Goal: Complete application form: Complete application form

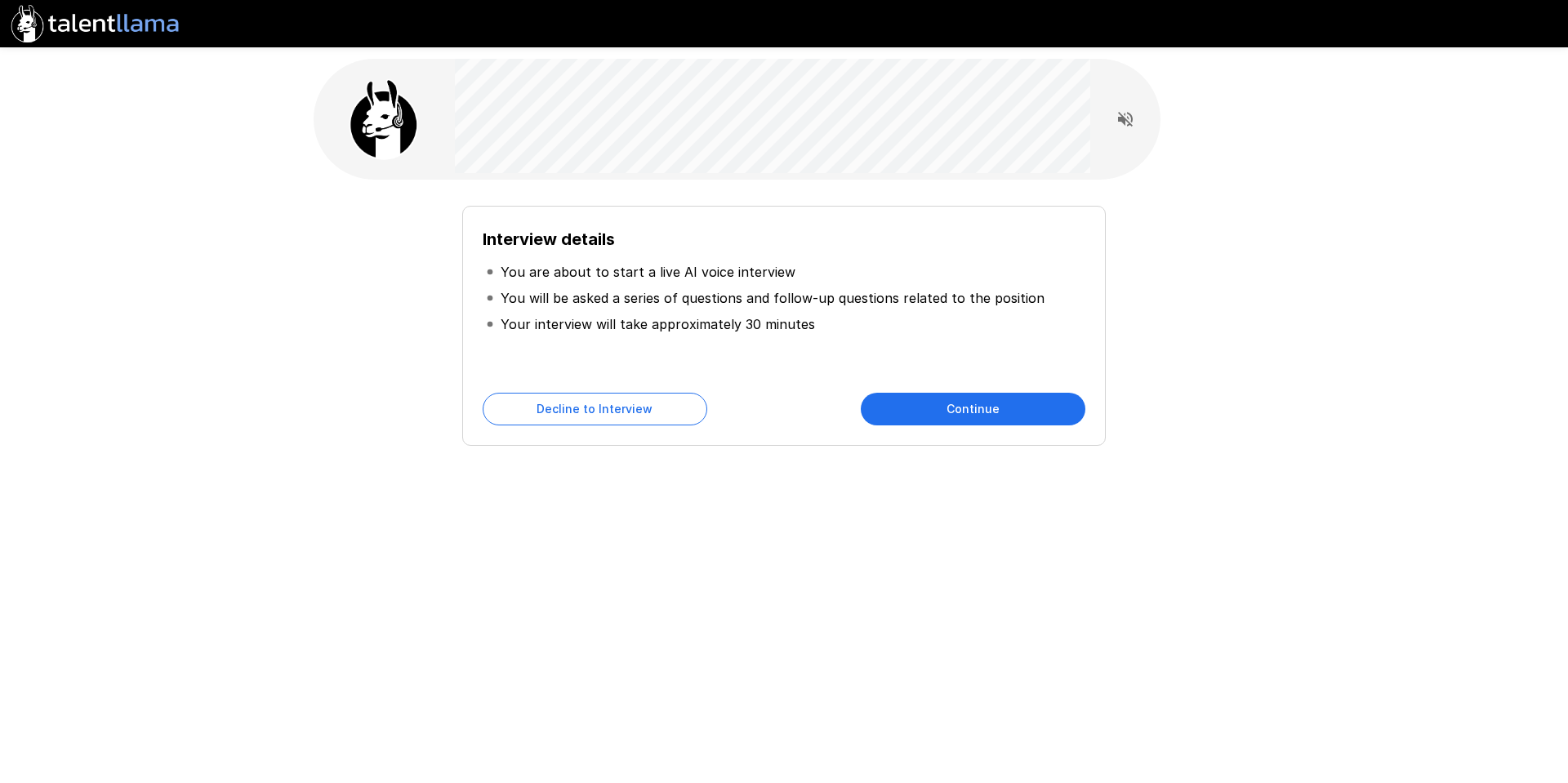
click at [970, 405] on button "Continue" at bounding box center [973, 410] width 225 height 33
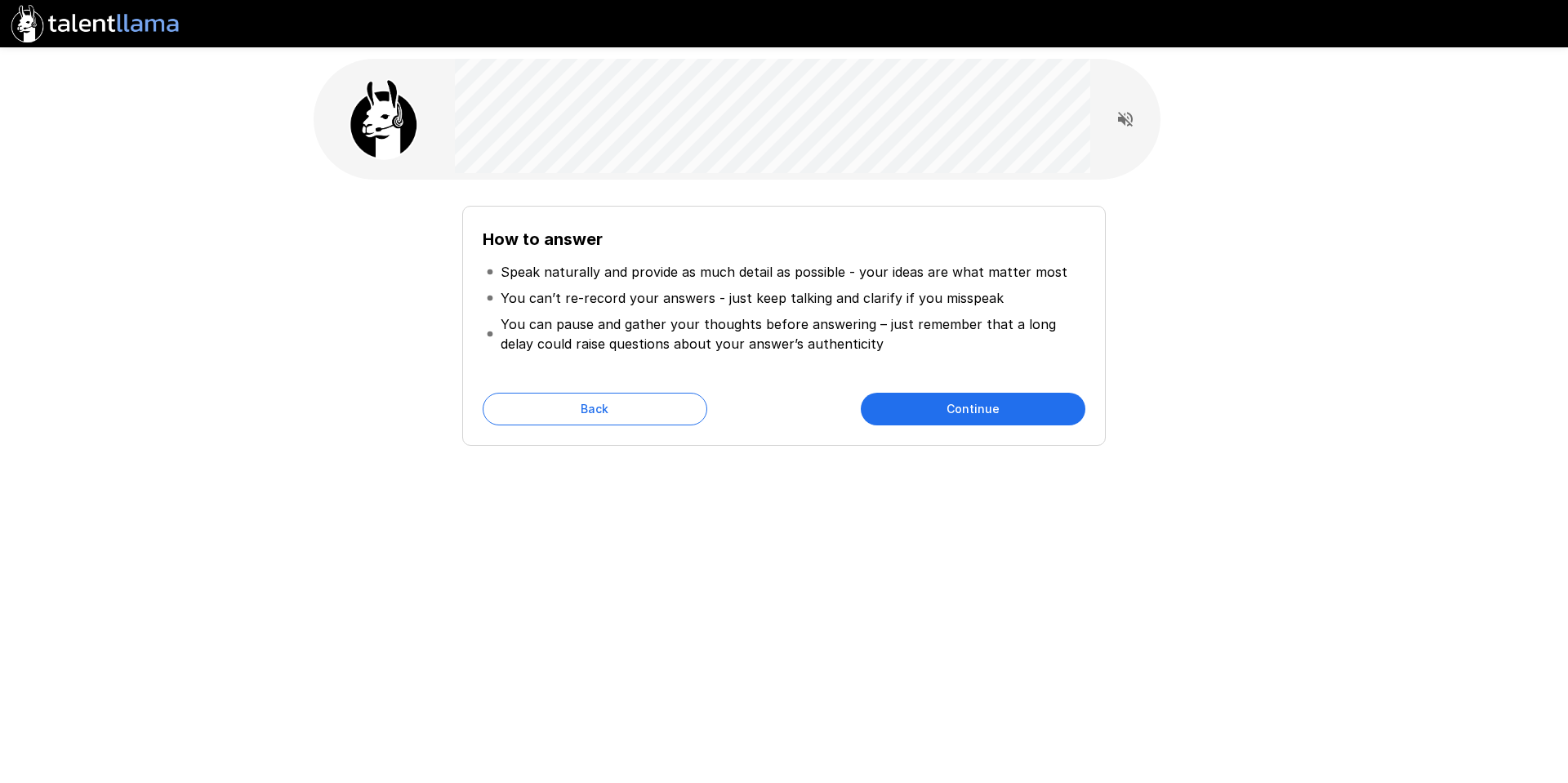
click at [970, 405] on button "Continue" at bounding box center [973, 410] width 225 height 33
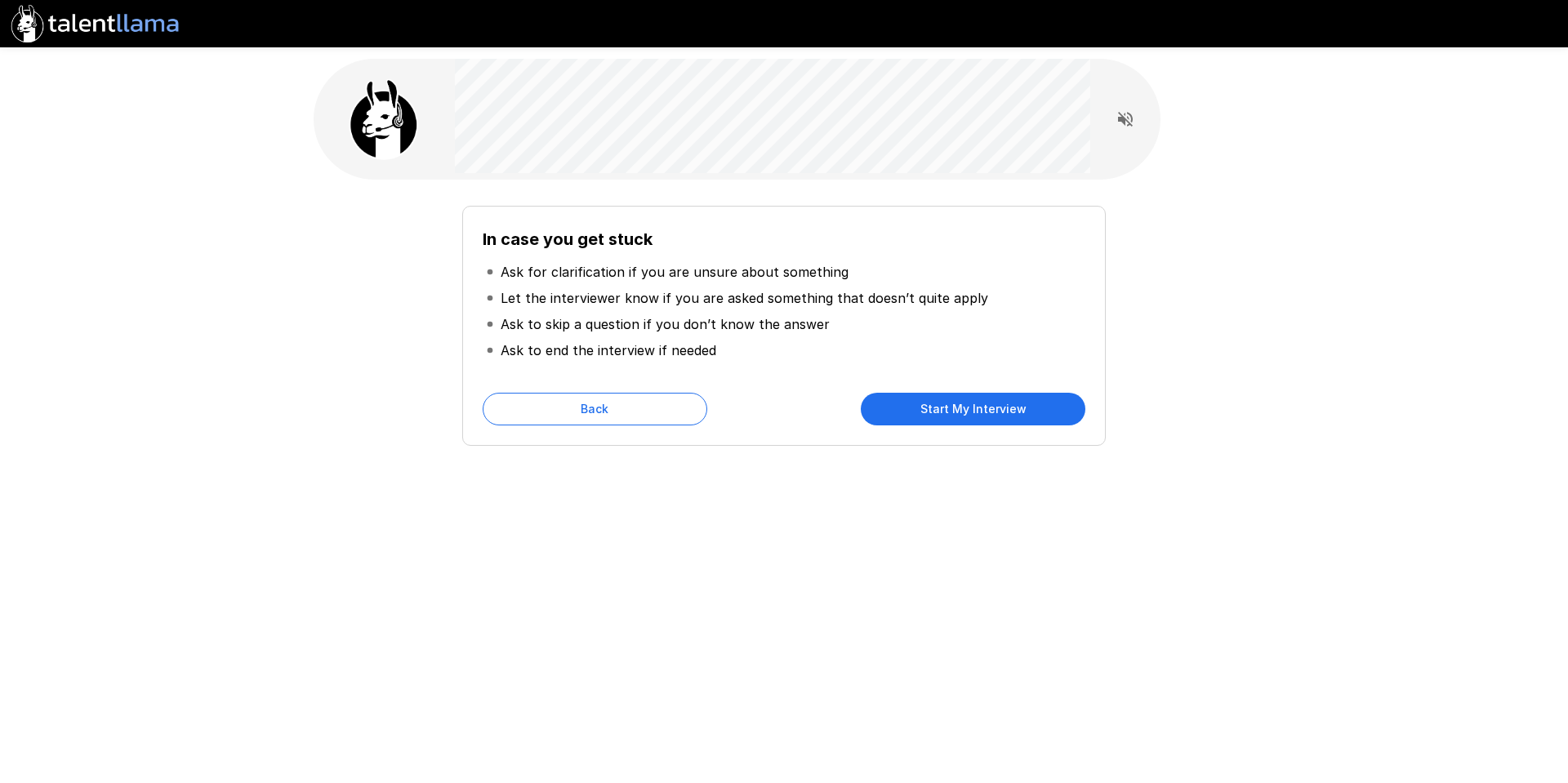
click at [970, 405] on button "Start My Interview" at bounding box center [973, 410] width 225 height 33
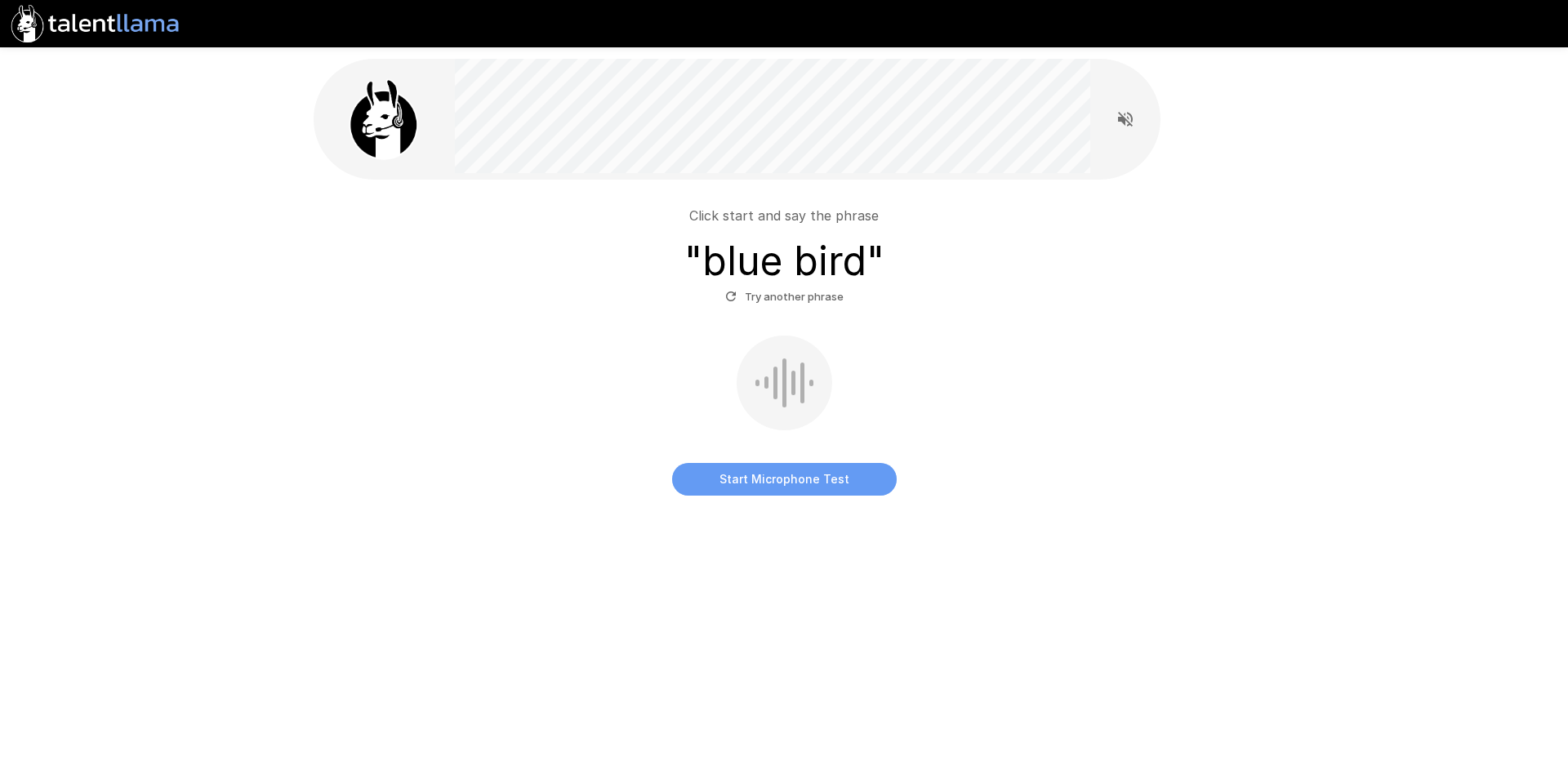
click at [805, 483] on button "Start Microphone Test" at bounding box center [784, 479] width 225 height 33
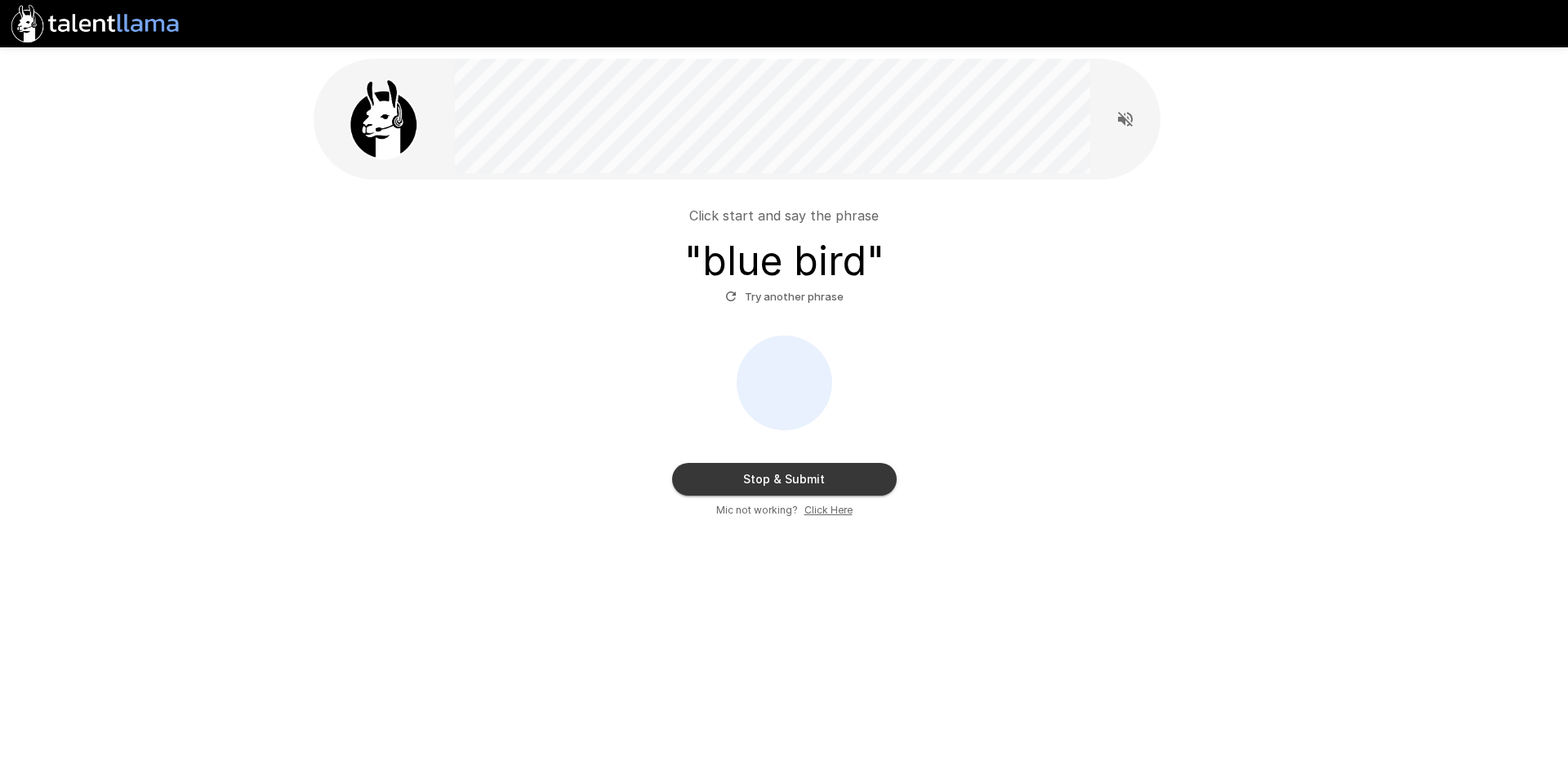
click at [805, 483] on button "Stop & Submit" at bounding box center [784, 479] width 225 height 33
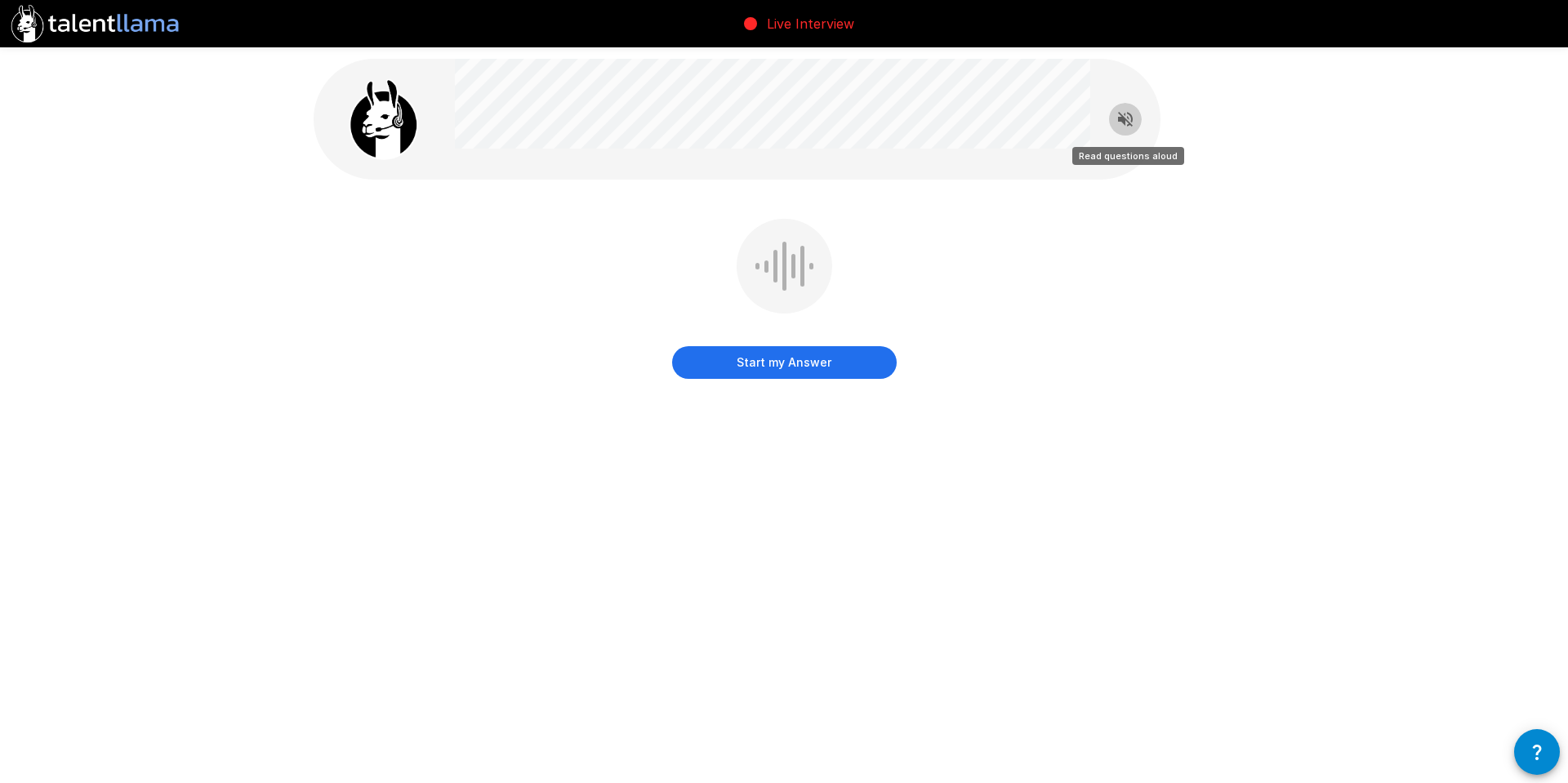
click at [1124, 128] on icon "Read questions aloud" at bounding box center [1125, 119] width 19 height 19
click at [792, 366] on button "Start my Answer" at bounding box center [784, 363] width 225 height 33
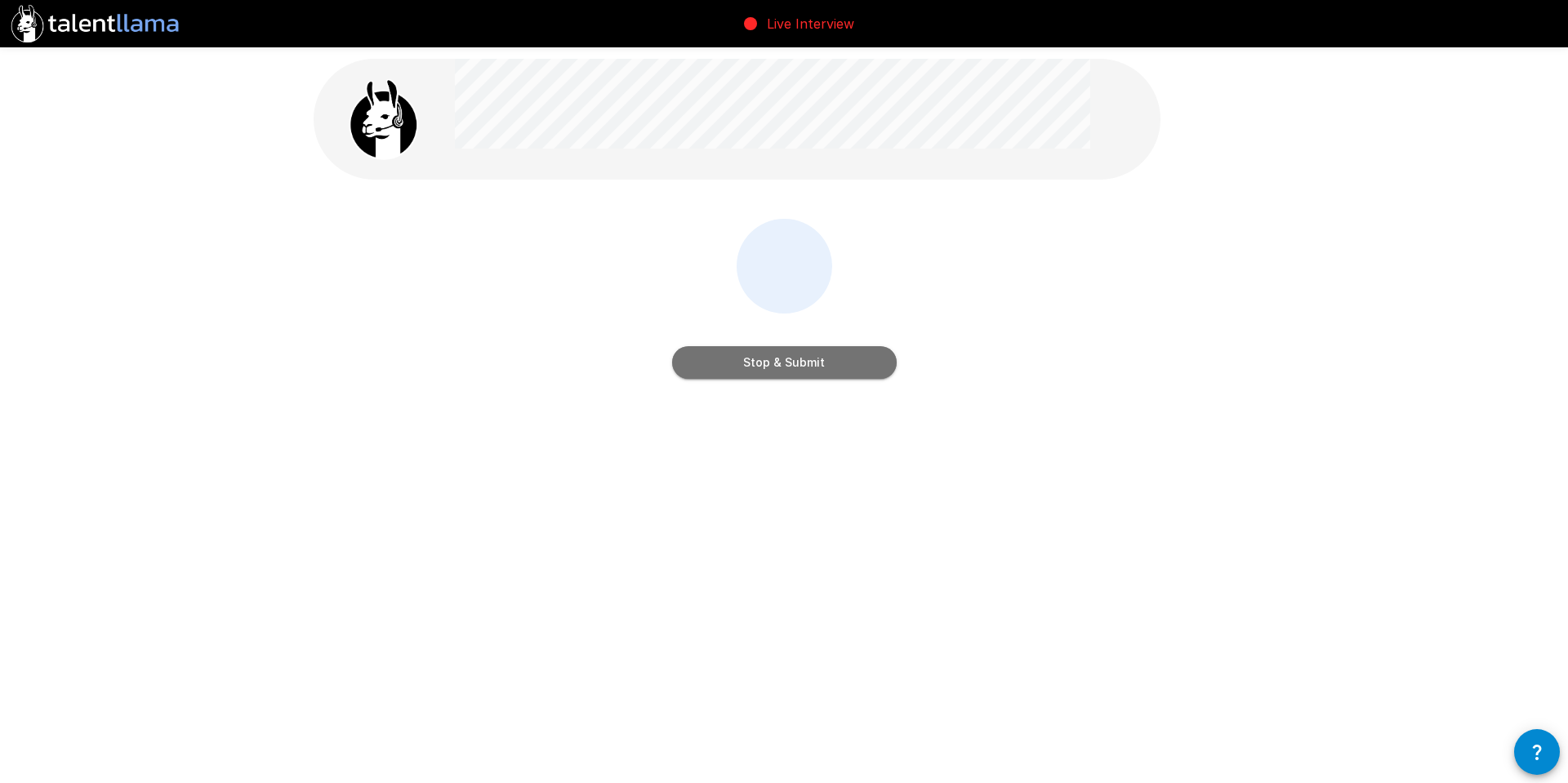
click at [792, 366] on button "Stop & Submit" at bounding box center [784, 363] width 225 height 33
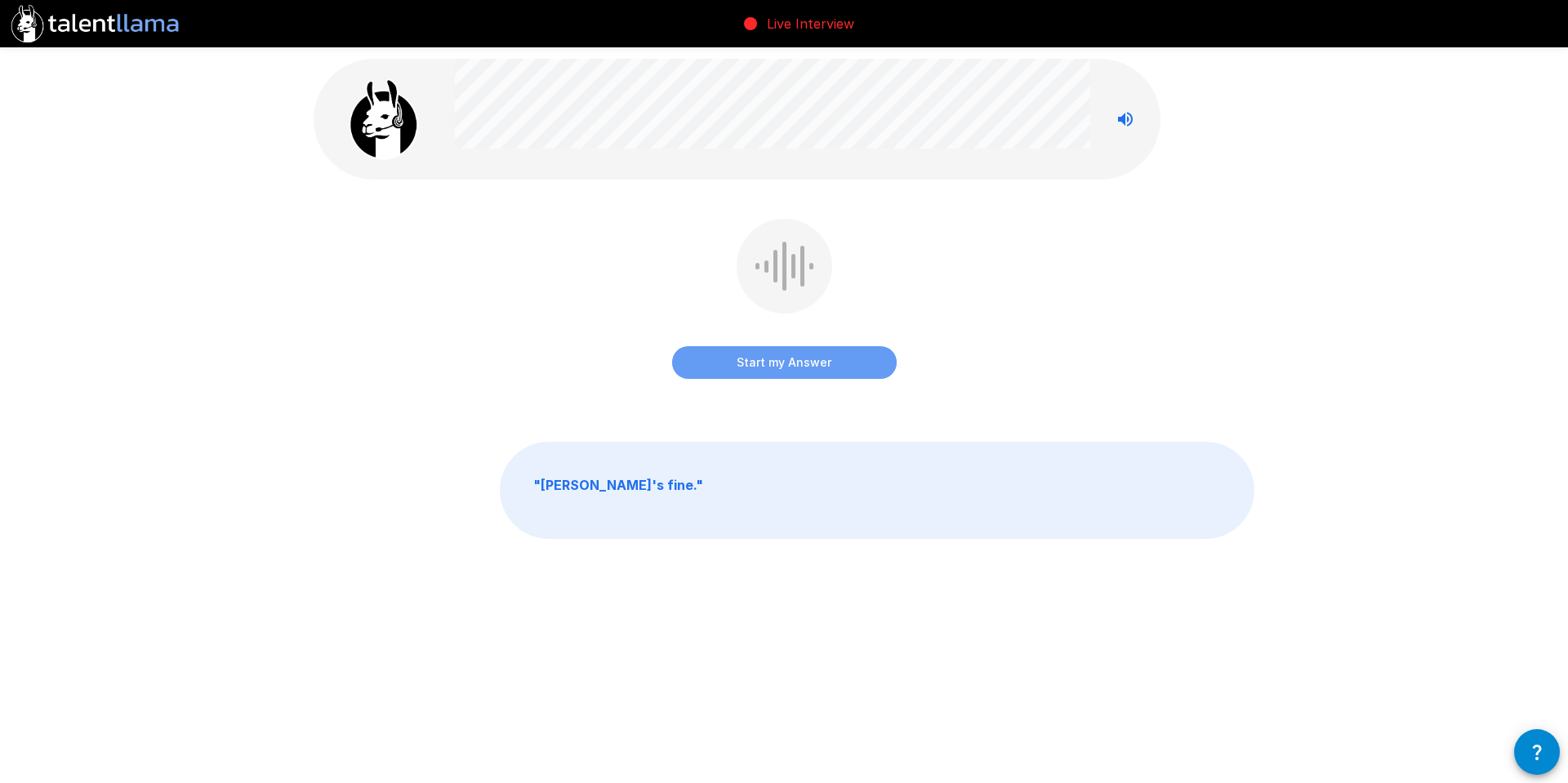
click at [792, 366] on button "Start my Answer" at bounding box center [784, 363] width 225 height 33
click at [792, 366] on button "Stop & Submit" at bounding box center [784, 363] width 225 height 33
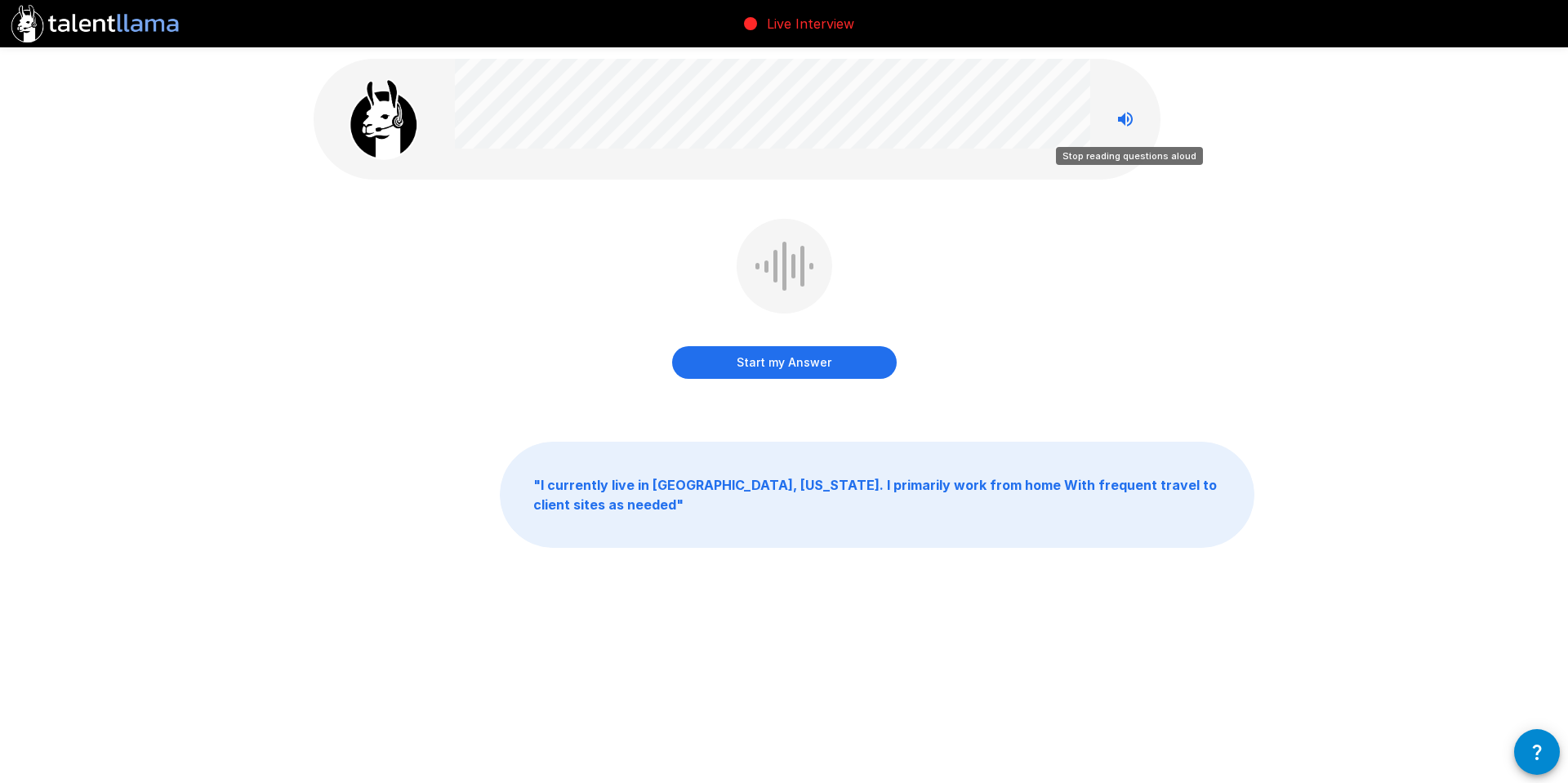
click at [1119, 119] on icon "Stop reading questions aloud" at bounding box center [1125, 119] width 15 height 15
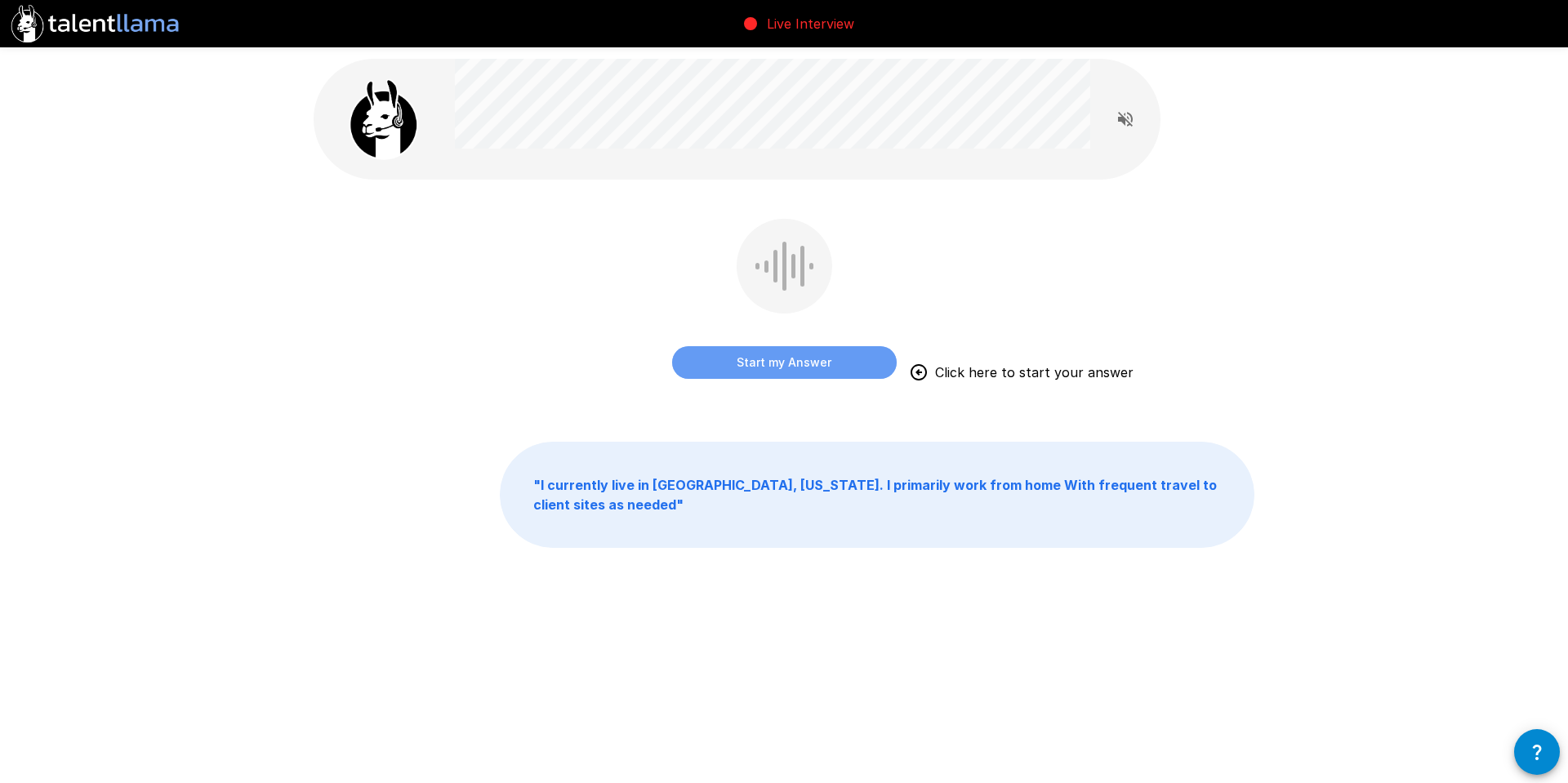
click at [785, 362] on button "Start my Answer" at bounding box center [784, 363] width 225 height 33
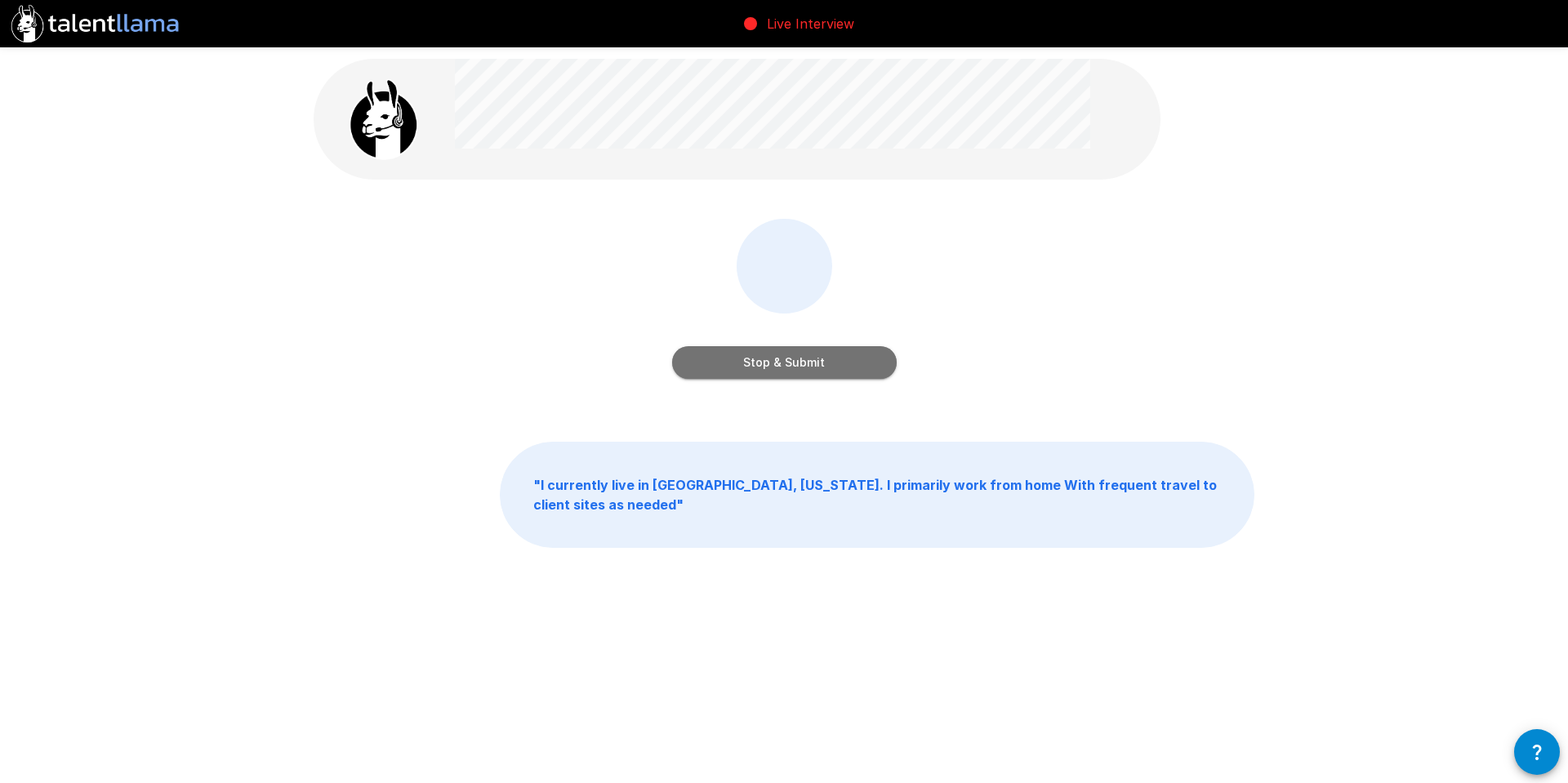
click at [785, 362] on button "Stop & Submit" at bounding box center [784, 363] width 225 height 33
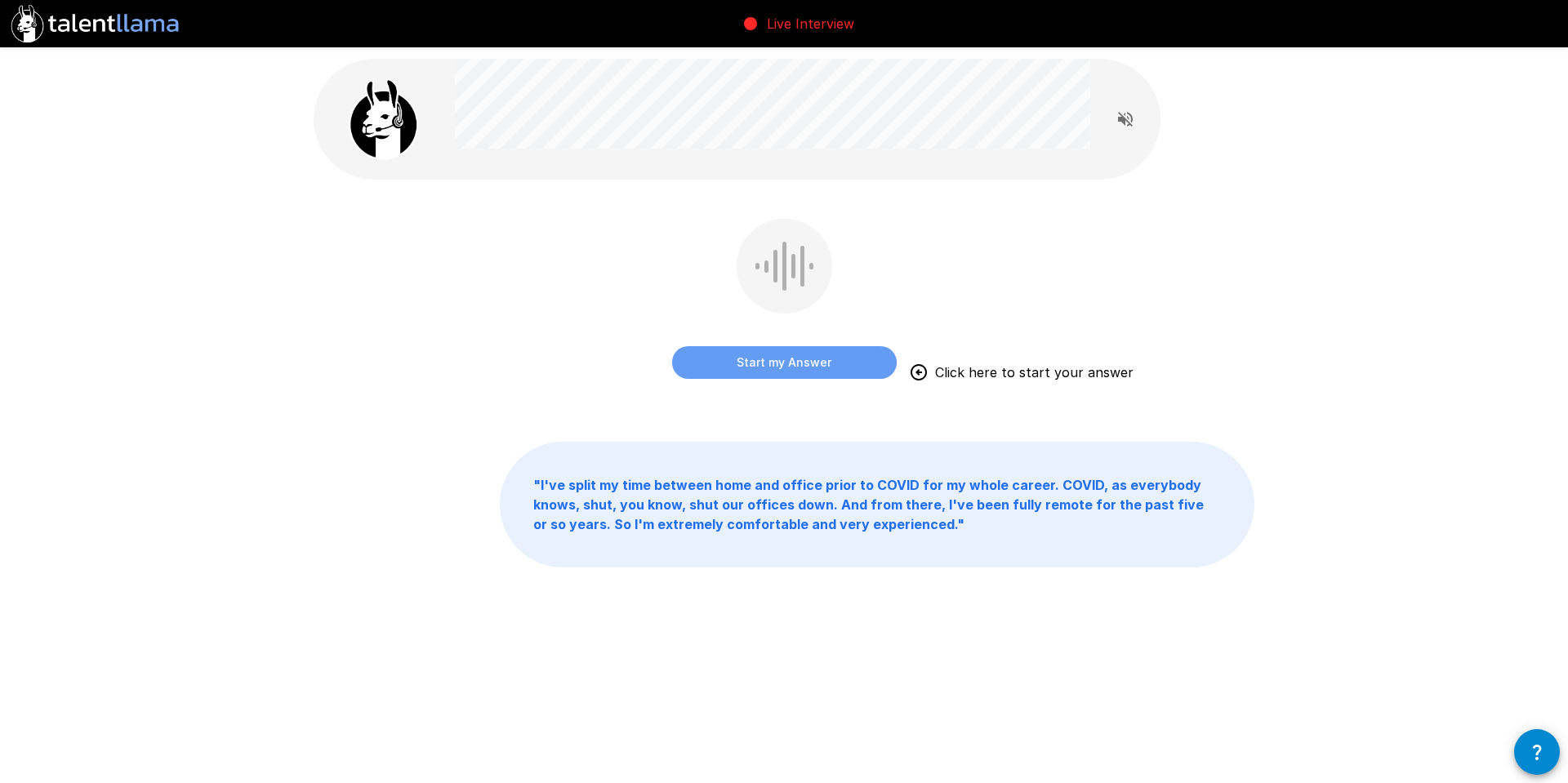
click at [783, 366] on button "Start my Answer" at bounding box center [784, 363] width 225 height 33
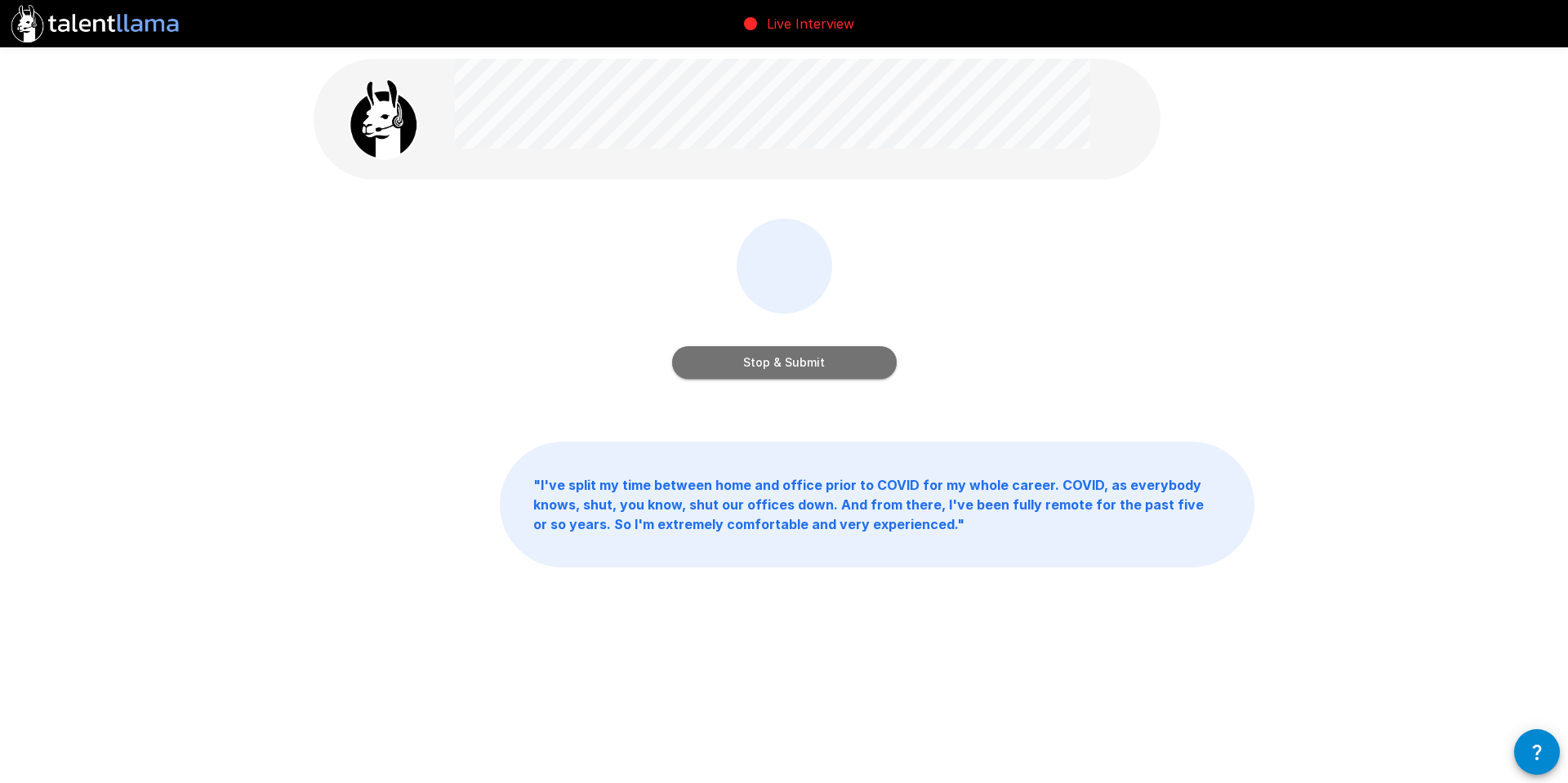
click at [783, 366] on button "Stop & Submit" at bounding box center [784, 363] width 225 height 33
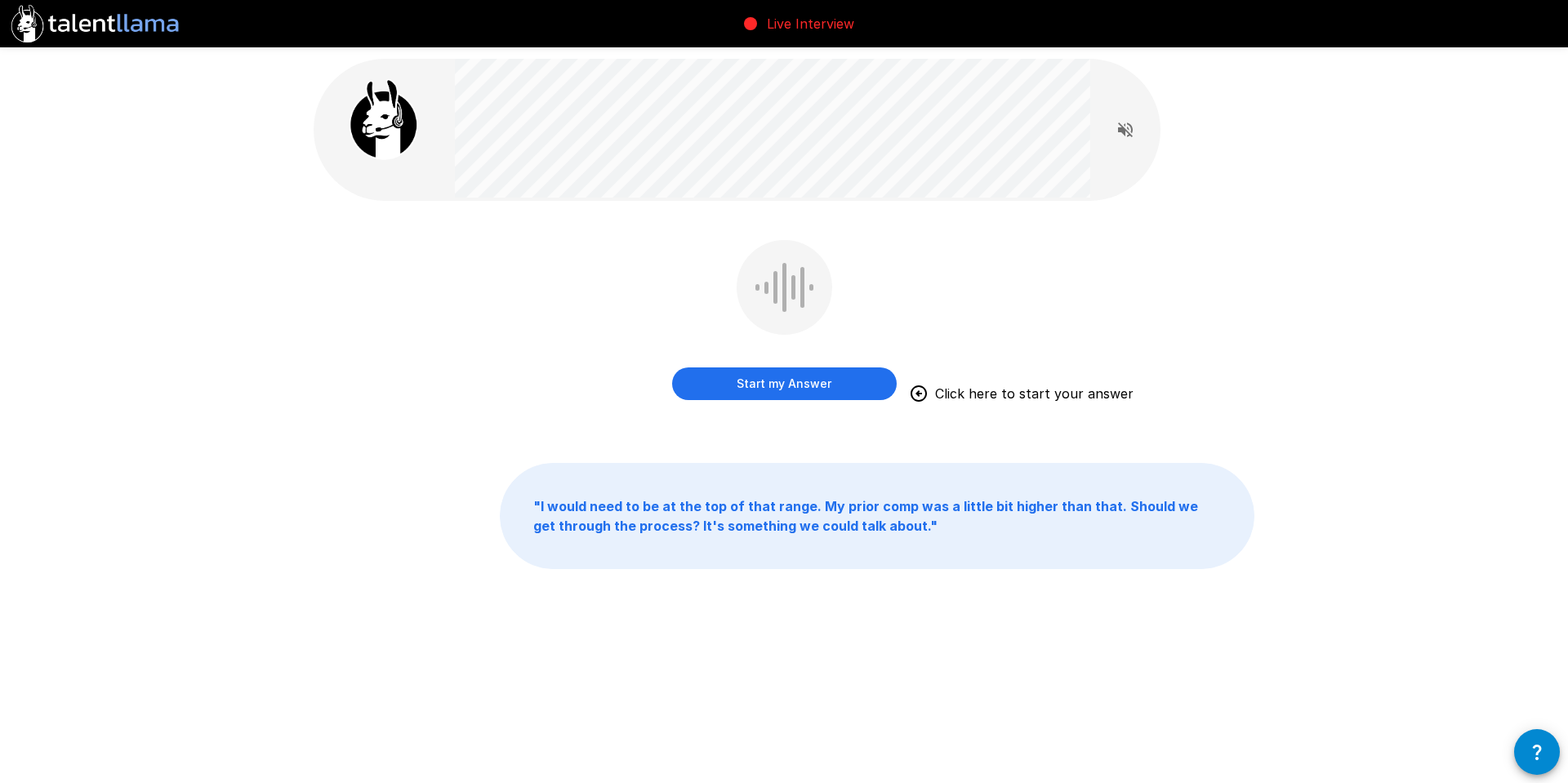
click at [762, 384] on button "Start my Answer" at bounding box center [784, 384] width 225 height 33
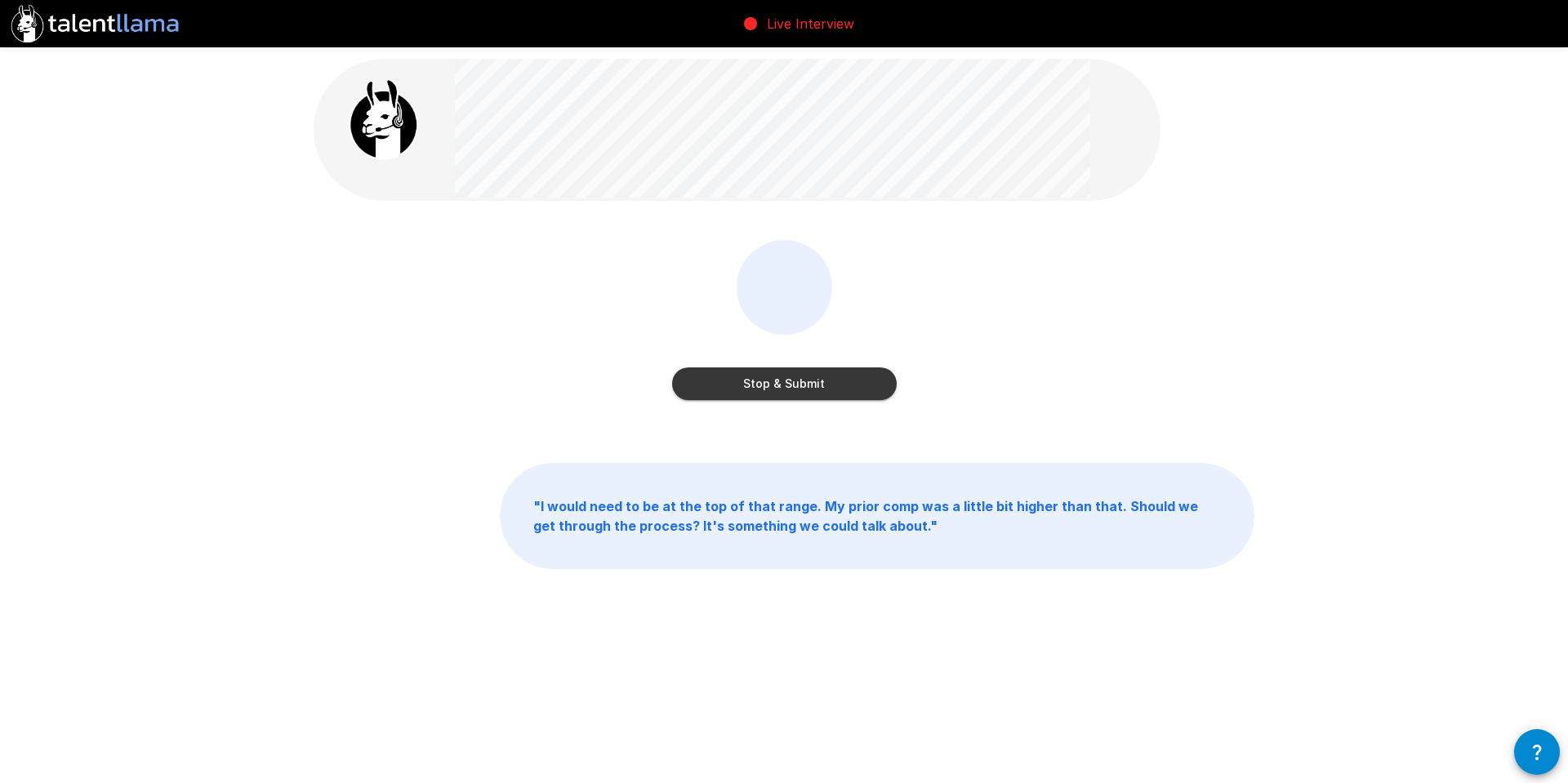
click at [762, 384] on button "Stop & Submit" at bounding box center [784, 384] width 225 height 33
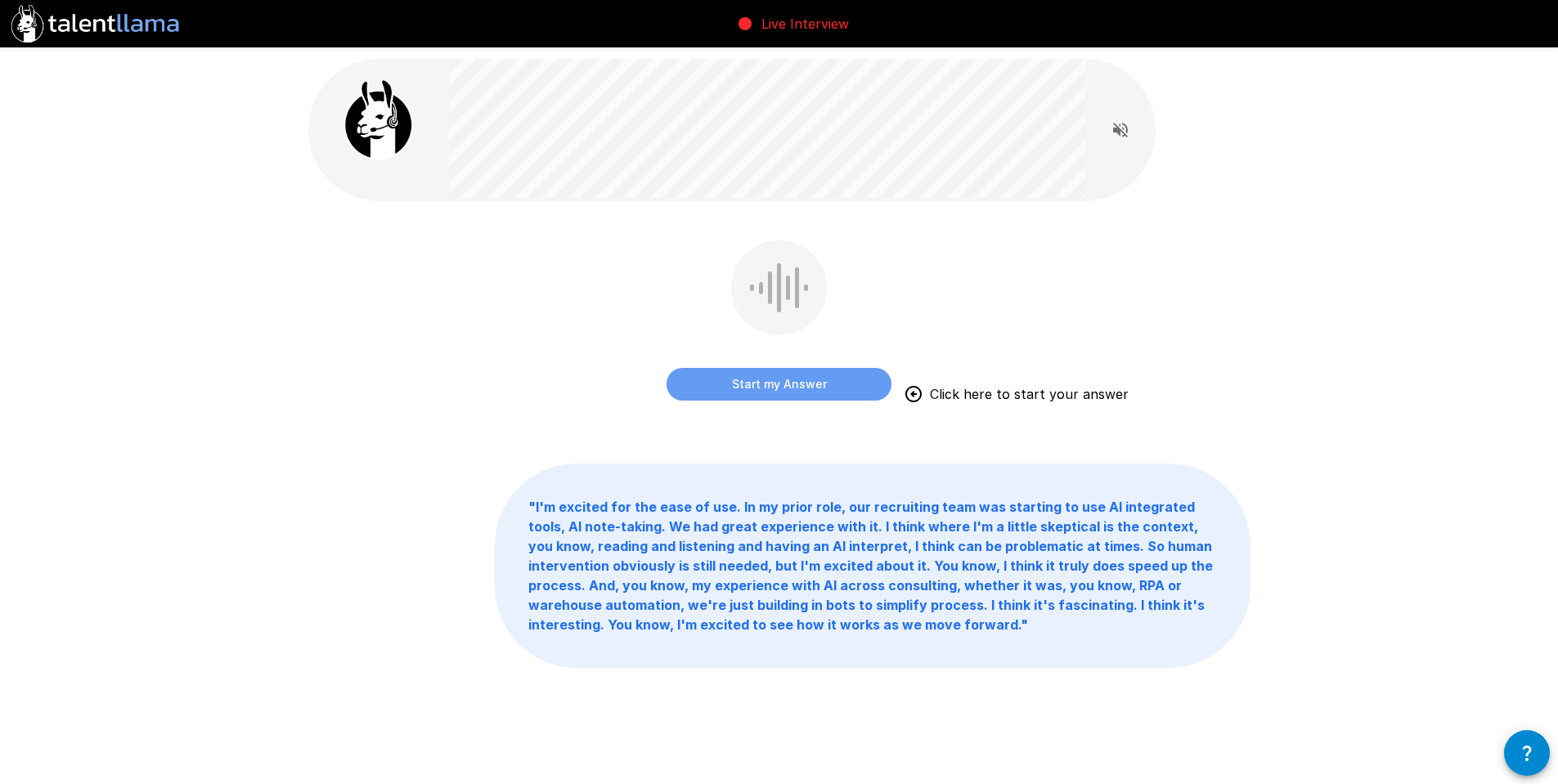
click at [819, 389] on button "Start my Answer" at bounding box center [779, 385] width 225 height 33
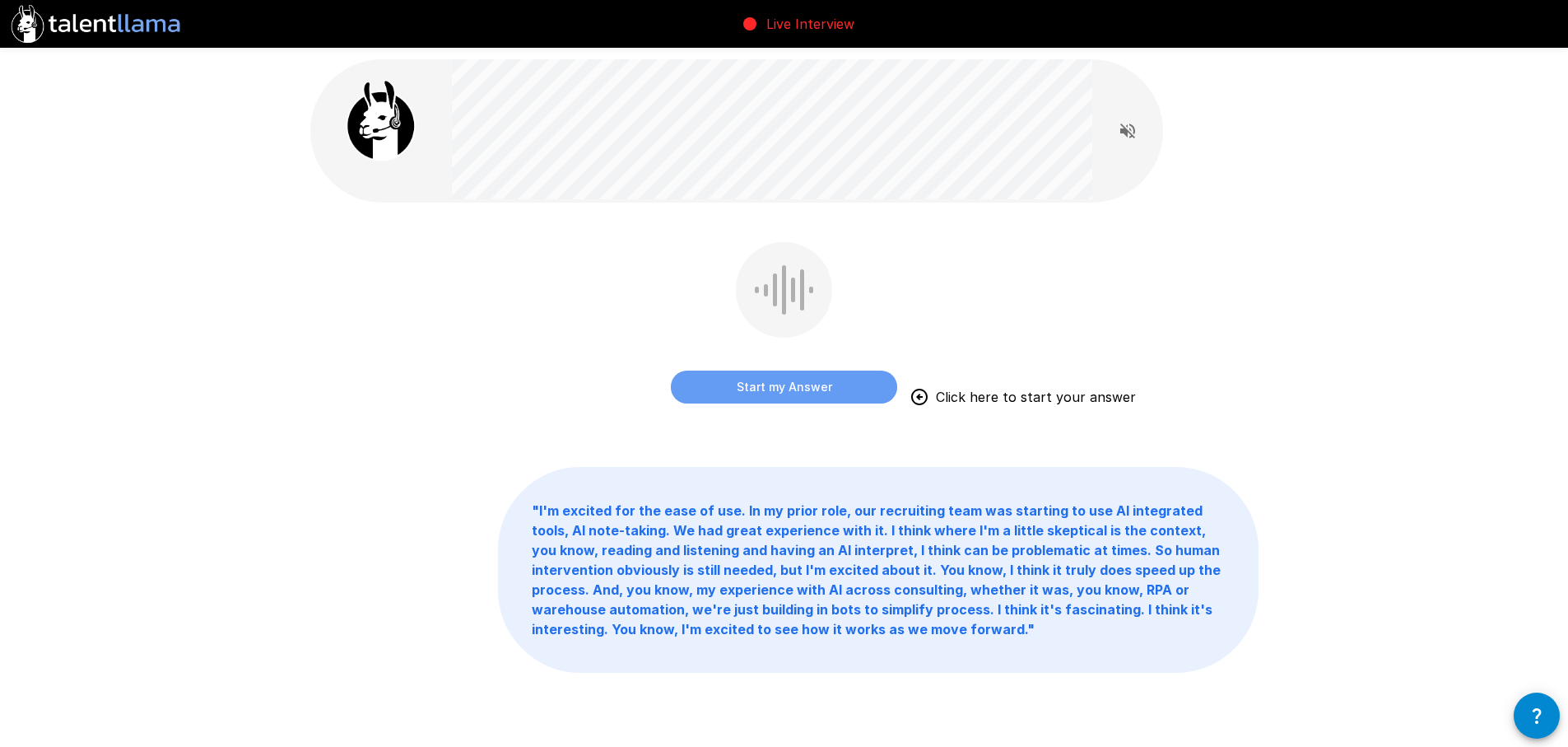
click at [784, 387] on button "Start my Answer" at bounding box center [784, 387] width 227 height 33
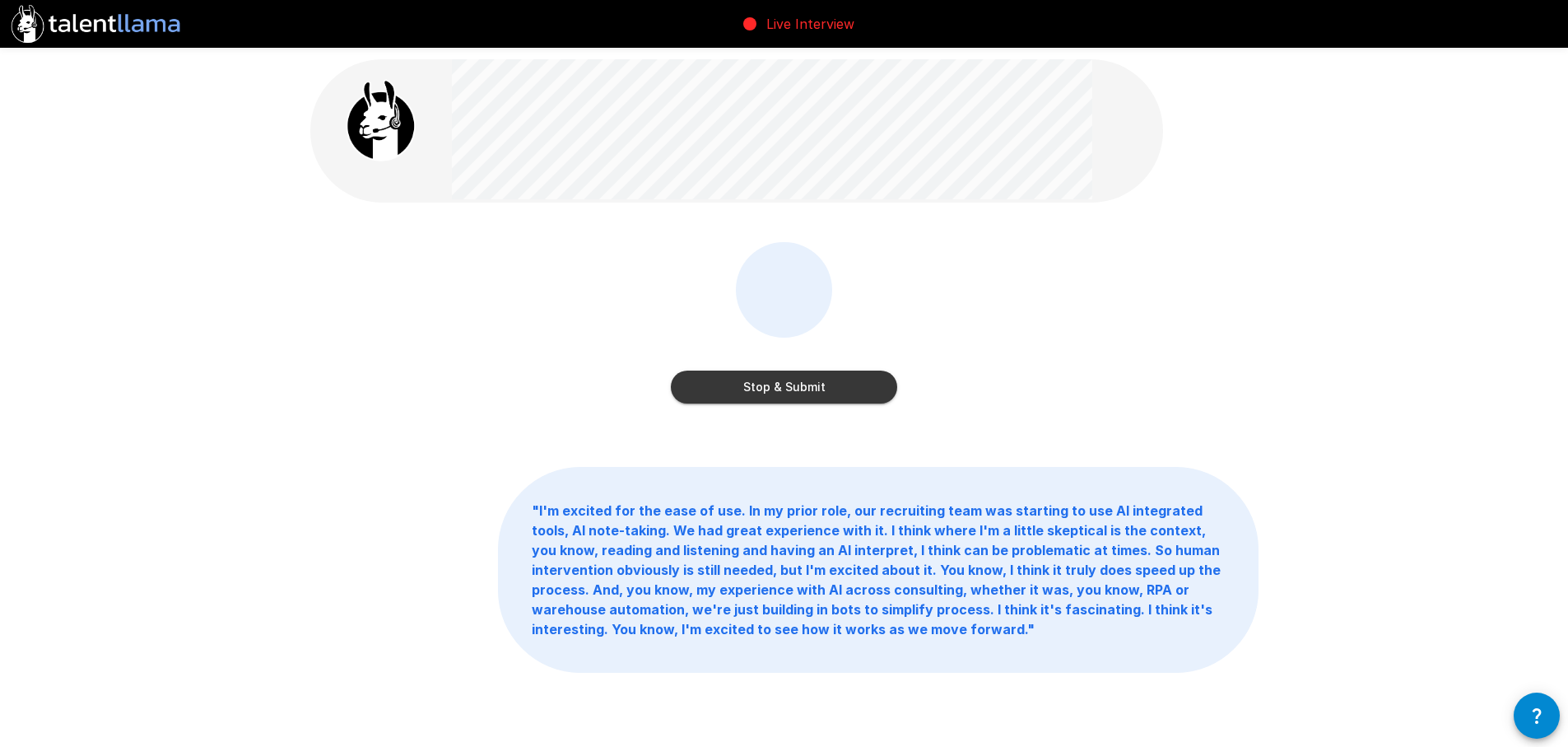
click at [744, 389] on button "Stop & Submit" at bounding box center [784, 387] width 227 height 33
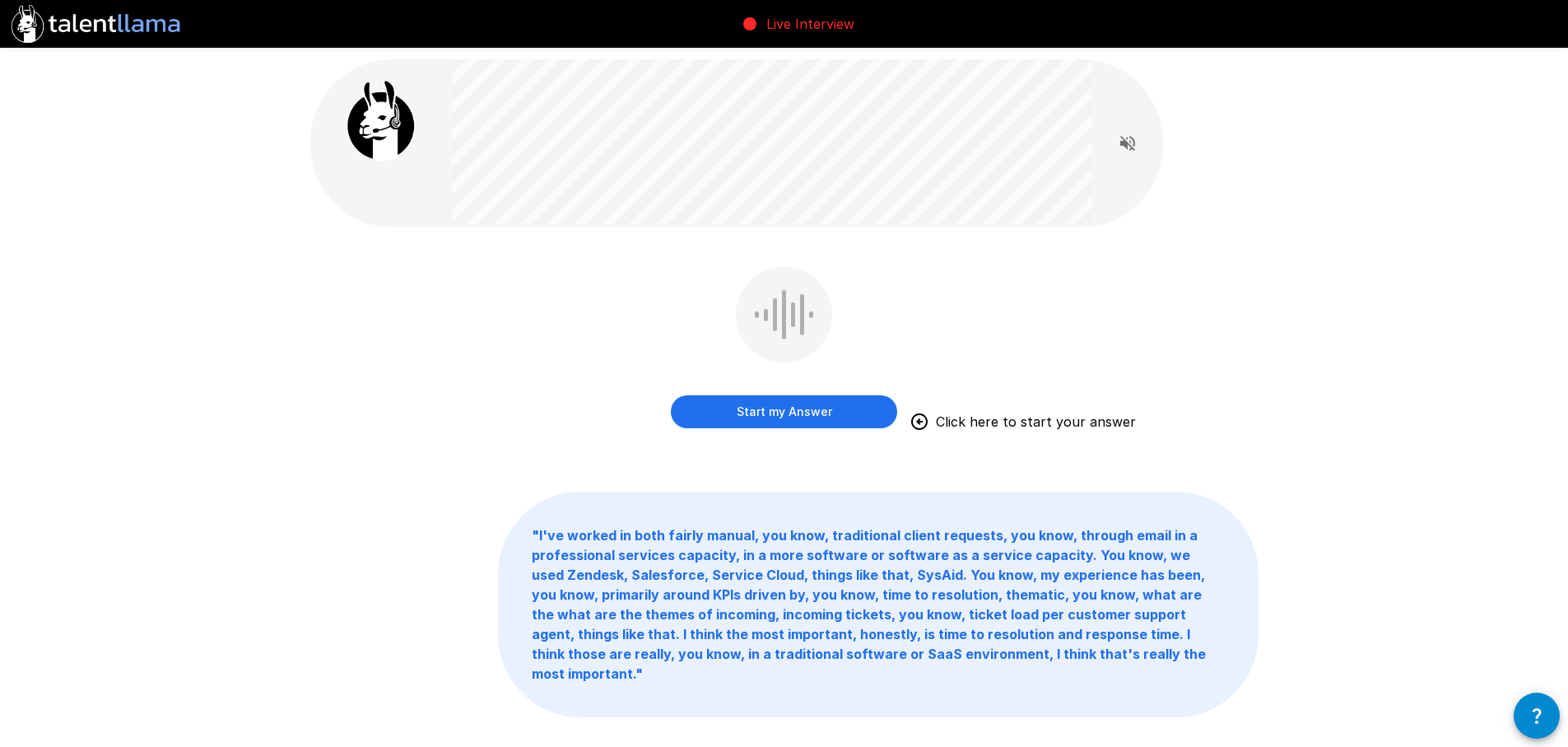
click at [794, 411] on button "Start my Answer" at bounding box center [784, 412] width 227 height 33
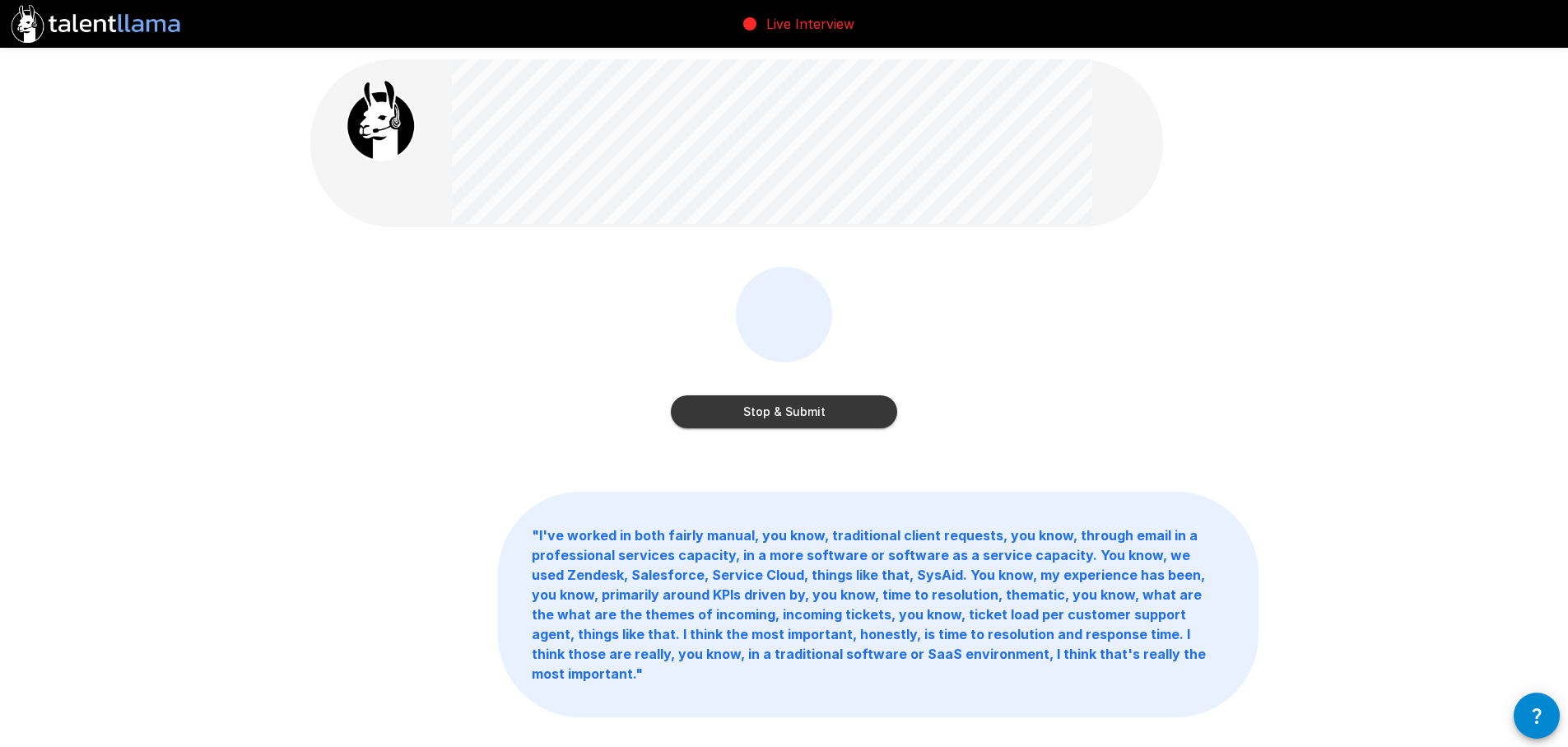
click at [794, 411] on button "Stop & Submit" at bounding box center [784, 412] width 227 height 33
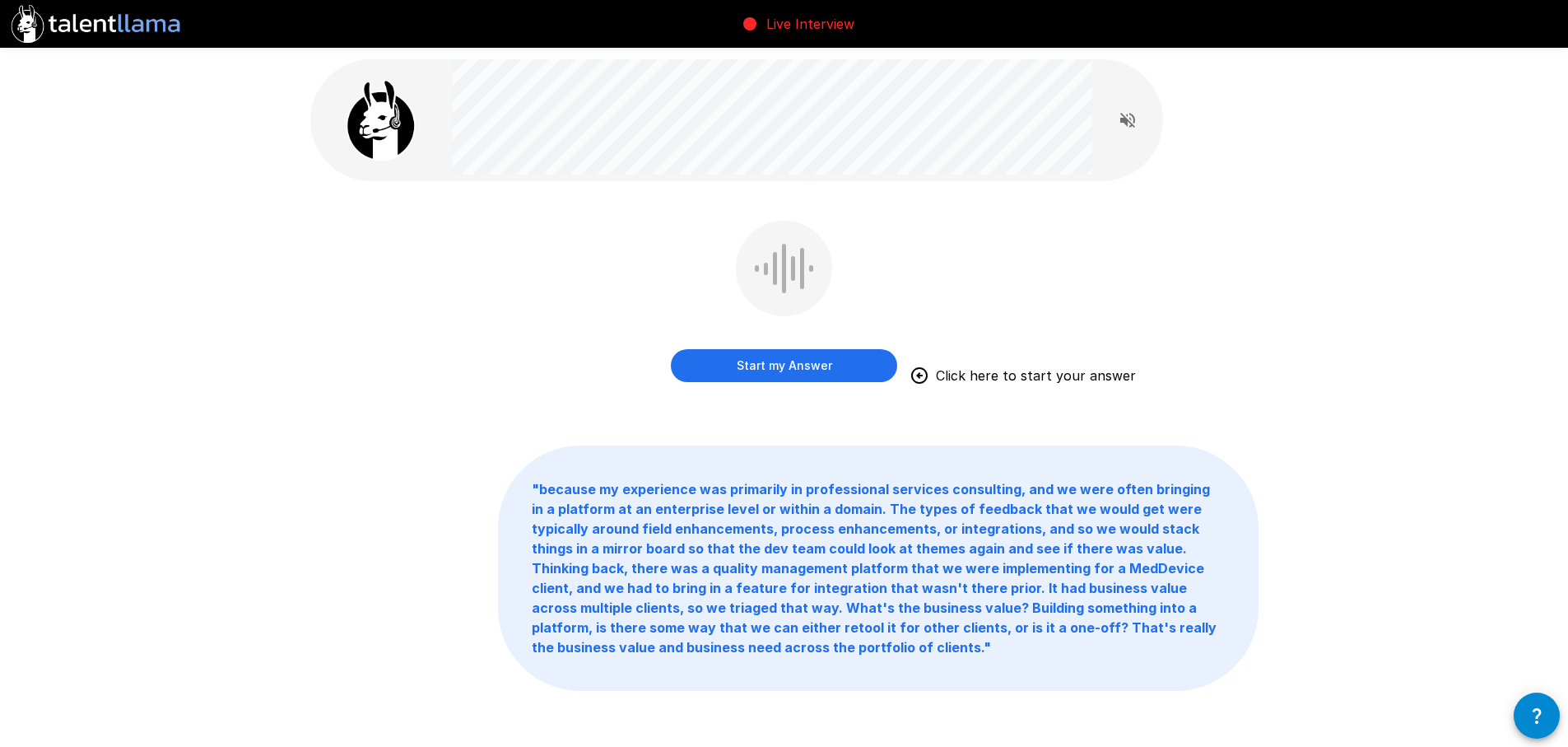
click at [968, 310] on div "Start my Answer Click here to start your answer" at bounding box center [784, 313] width 949 height 185
click at [796, 363] on button "Start my Answer" at bounding box center [784, 366] width 227 height 33
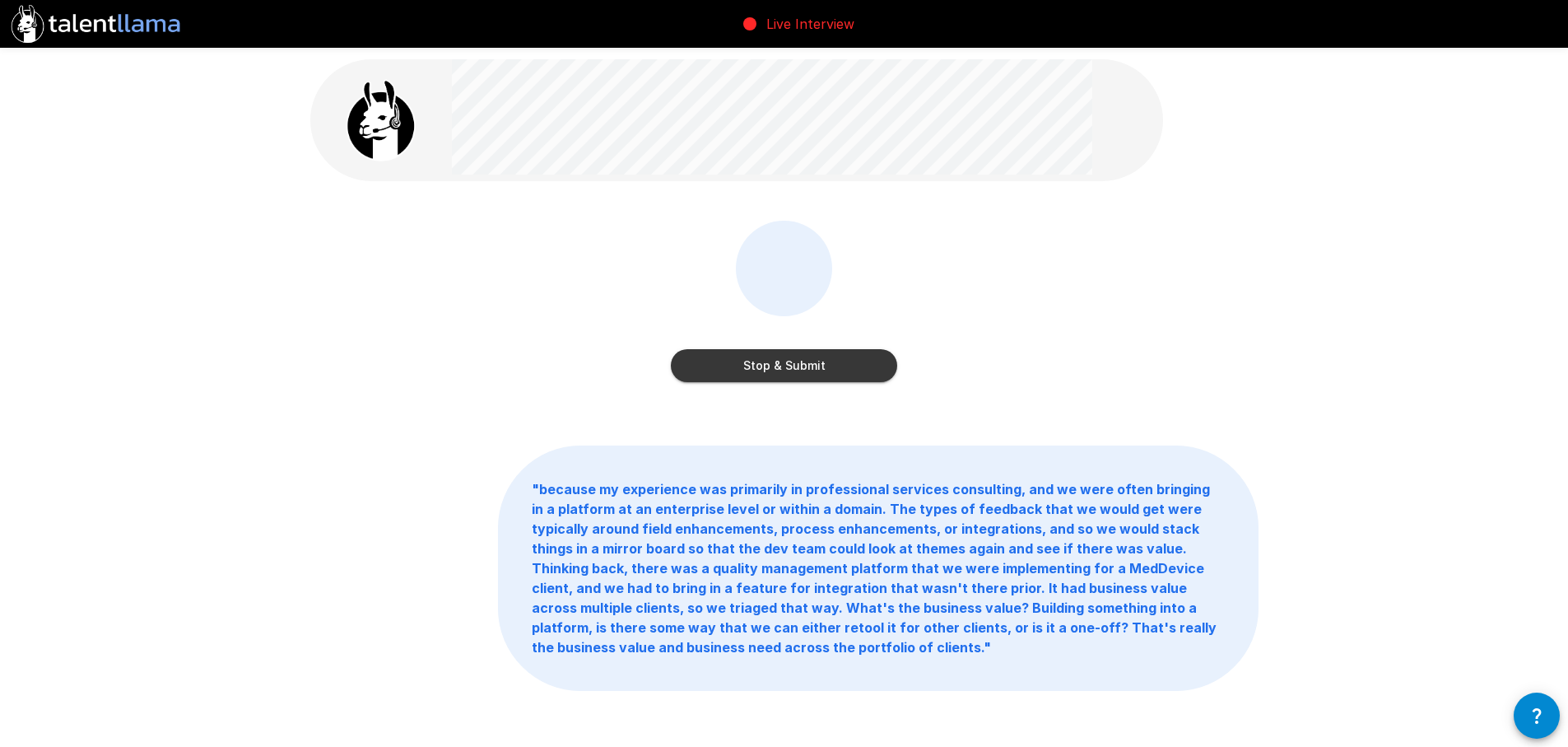
click at [796, 363] on button "Stop & Submit" at bounding box center [784, 366] width 227 height 33
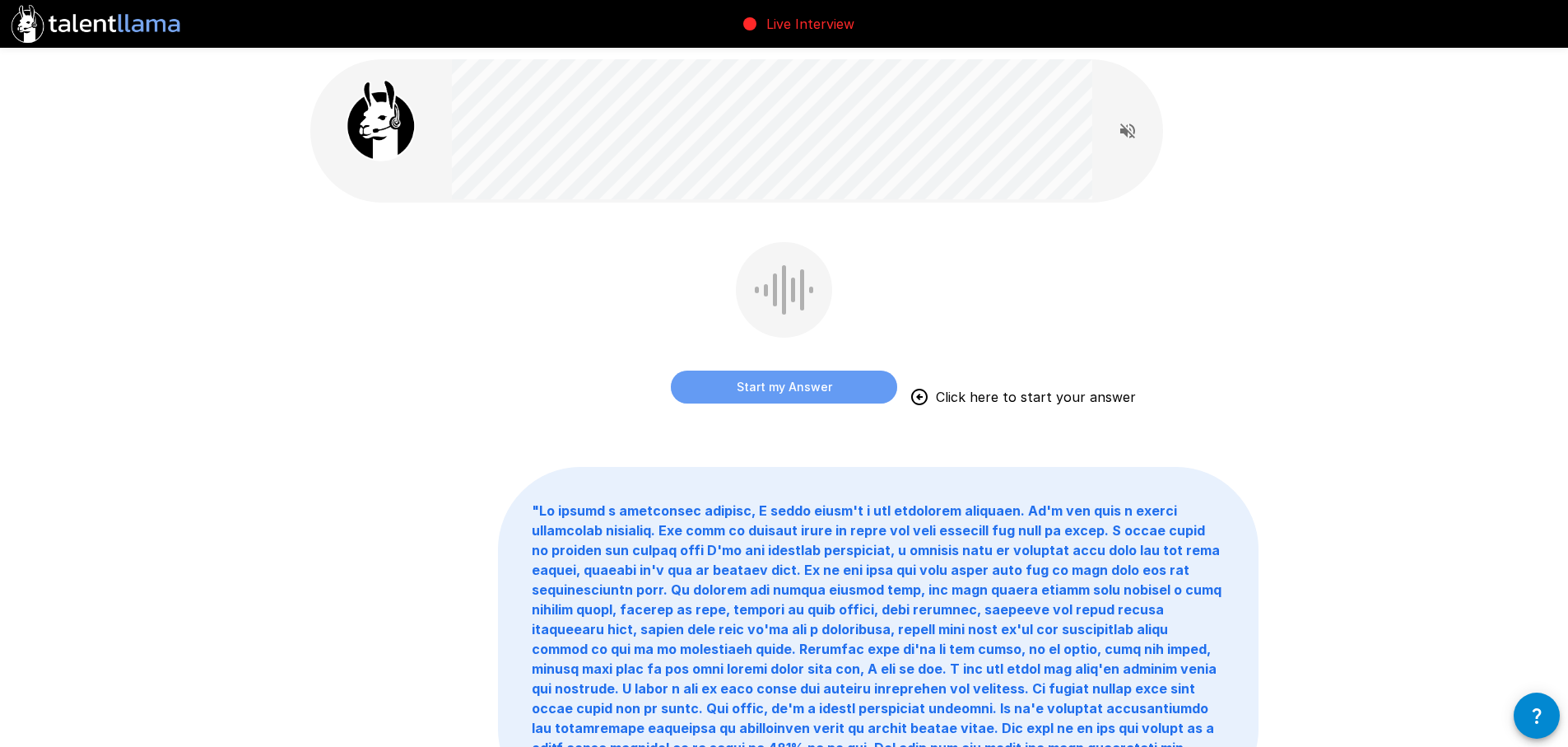
click at [778, 385] on button "Start my Answer" at bounding box center [784, 387] width 227 height 33
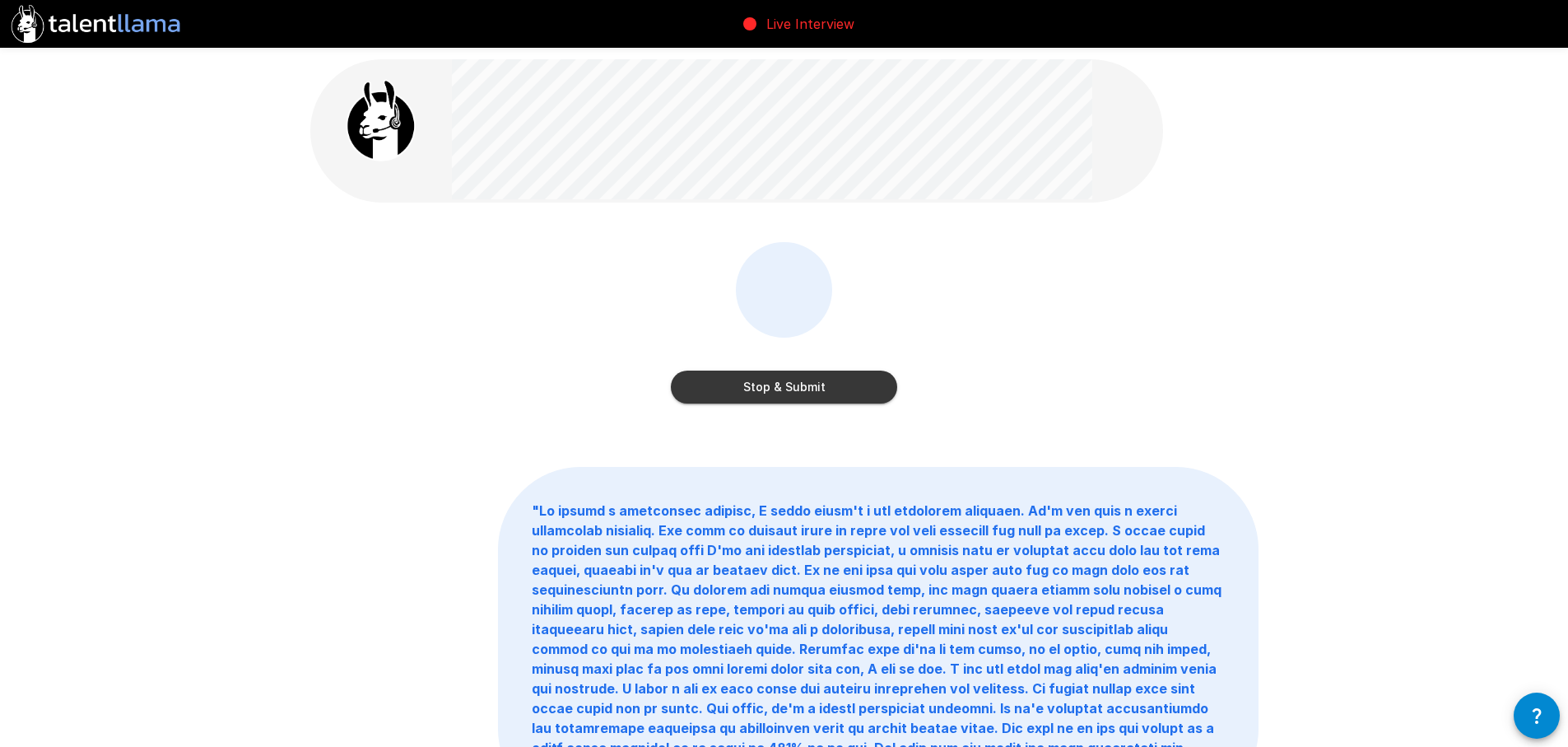
click at [778, 385] on button "Stop & Submit" at bounding box center [784, 387] width 227 height 33
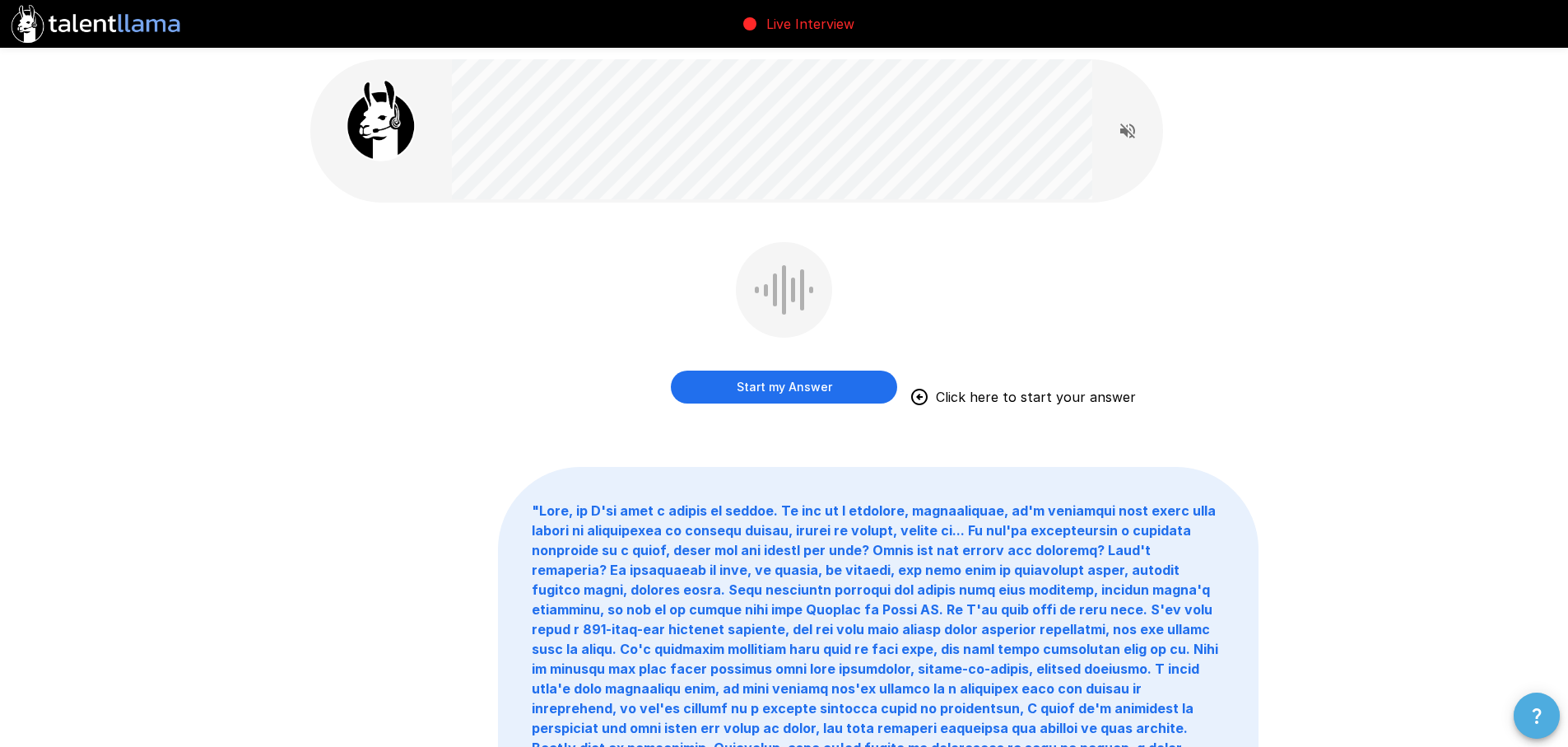
click at [1537, 720] on icon "button" at bounding box center [1537, 715] width 19 height 19
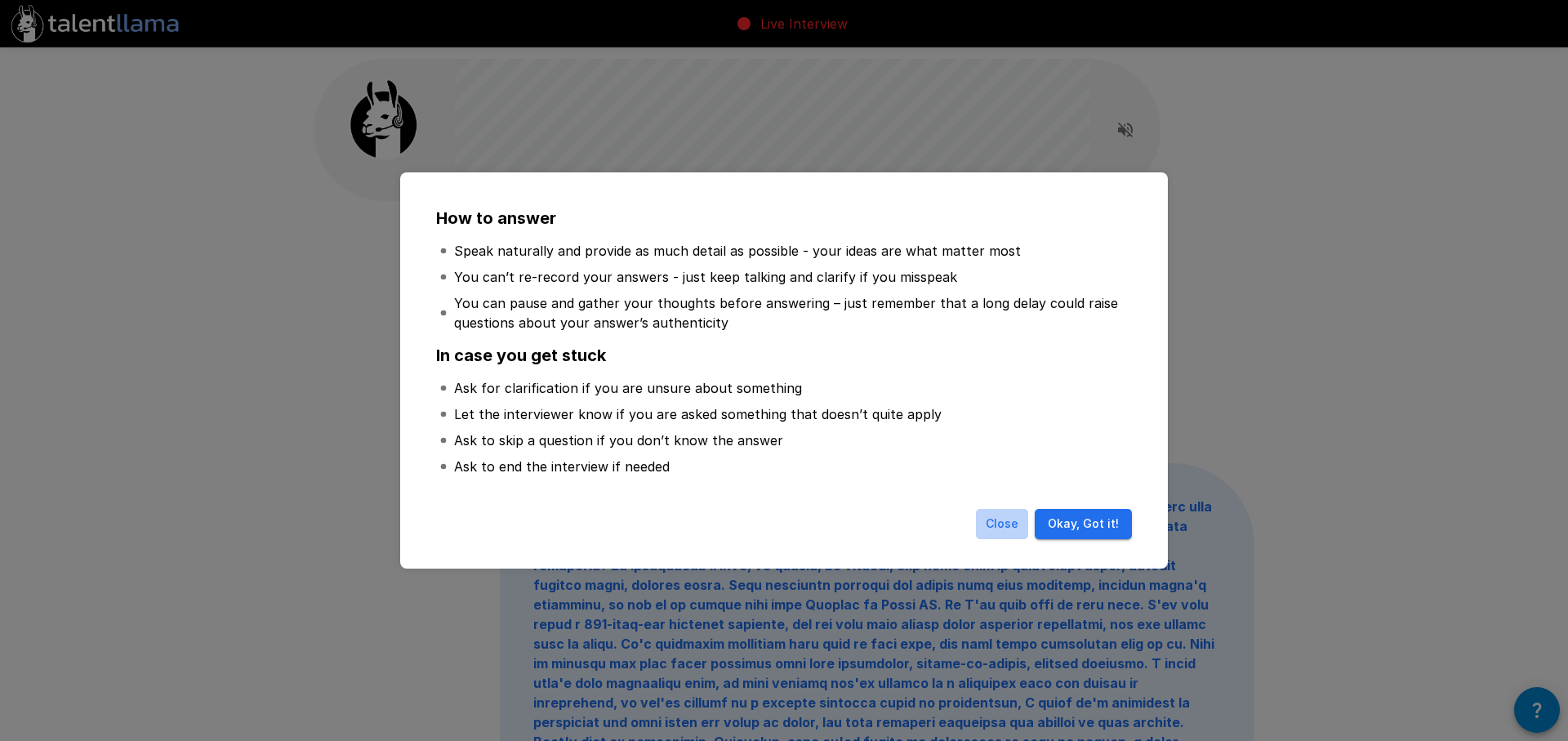
click at [1016, 524] on button "Close" at bounding box center [1001, 523] width 52 height 30
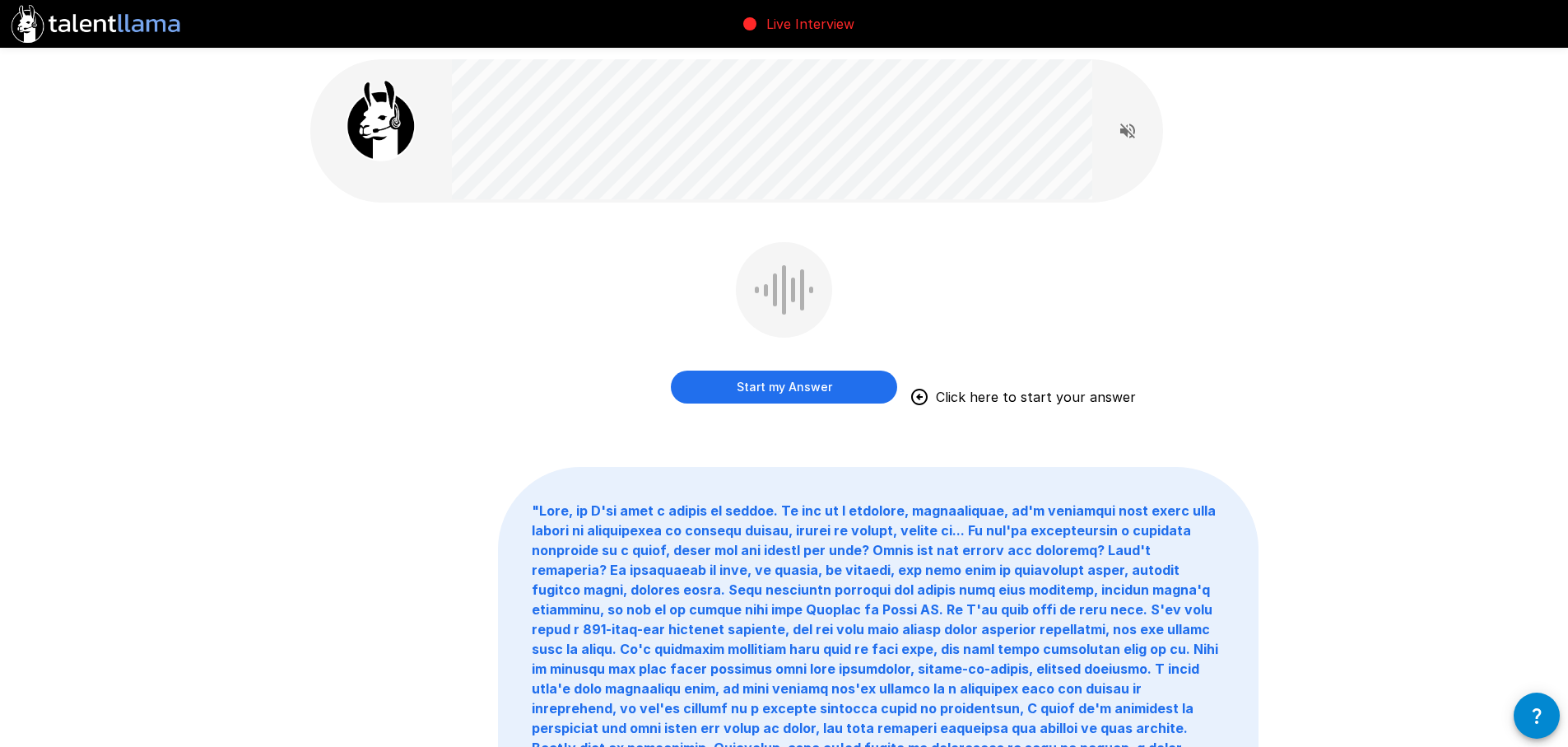
click at [789, 392] on button "Start my Answer" at bounding box center [784, 387] width 227 height 33
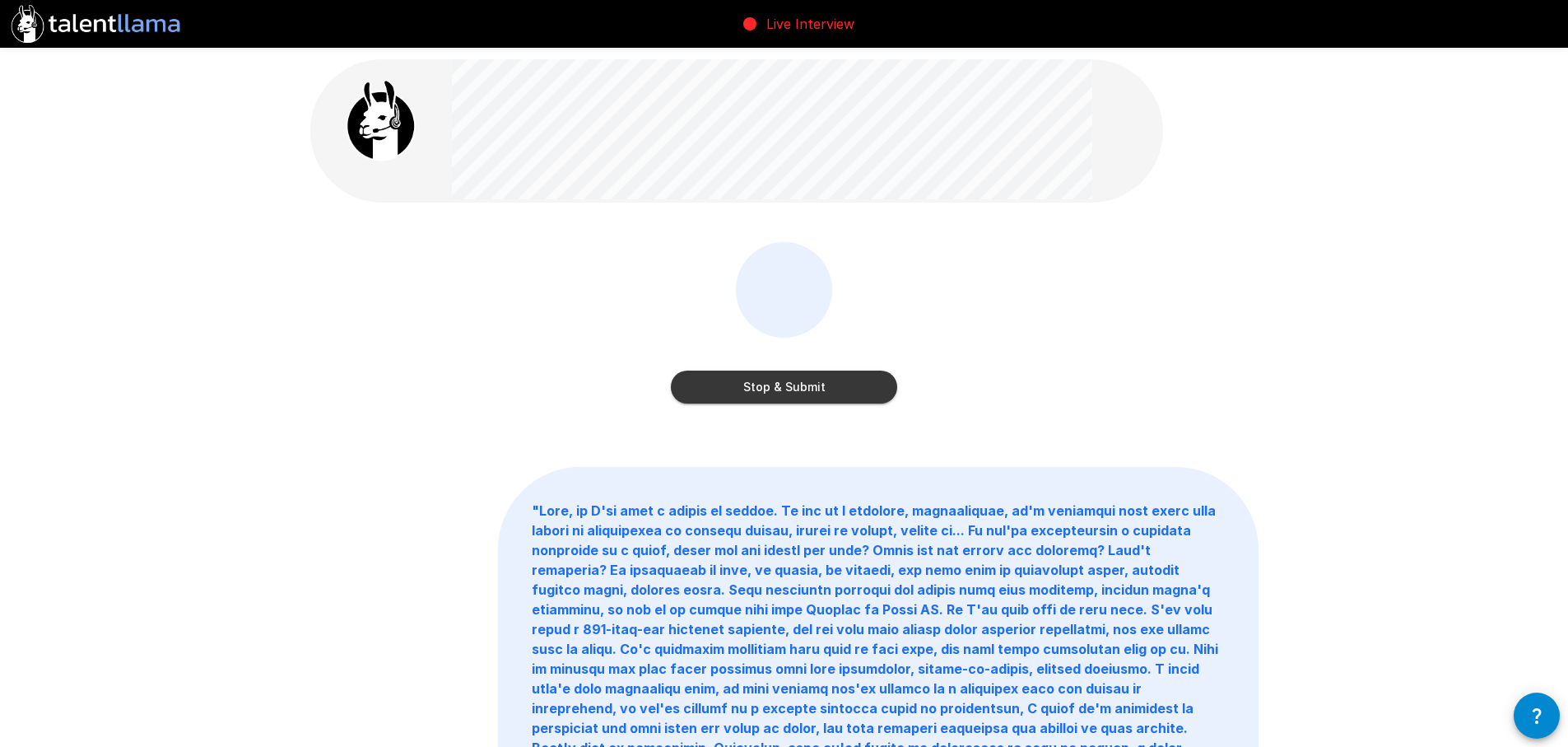
click at [789, 392] on button "Stop & Submit" at bounding box center [784, 387] width 227 height 33
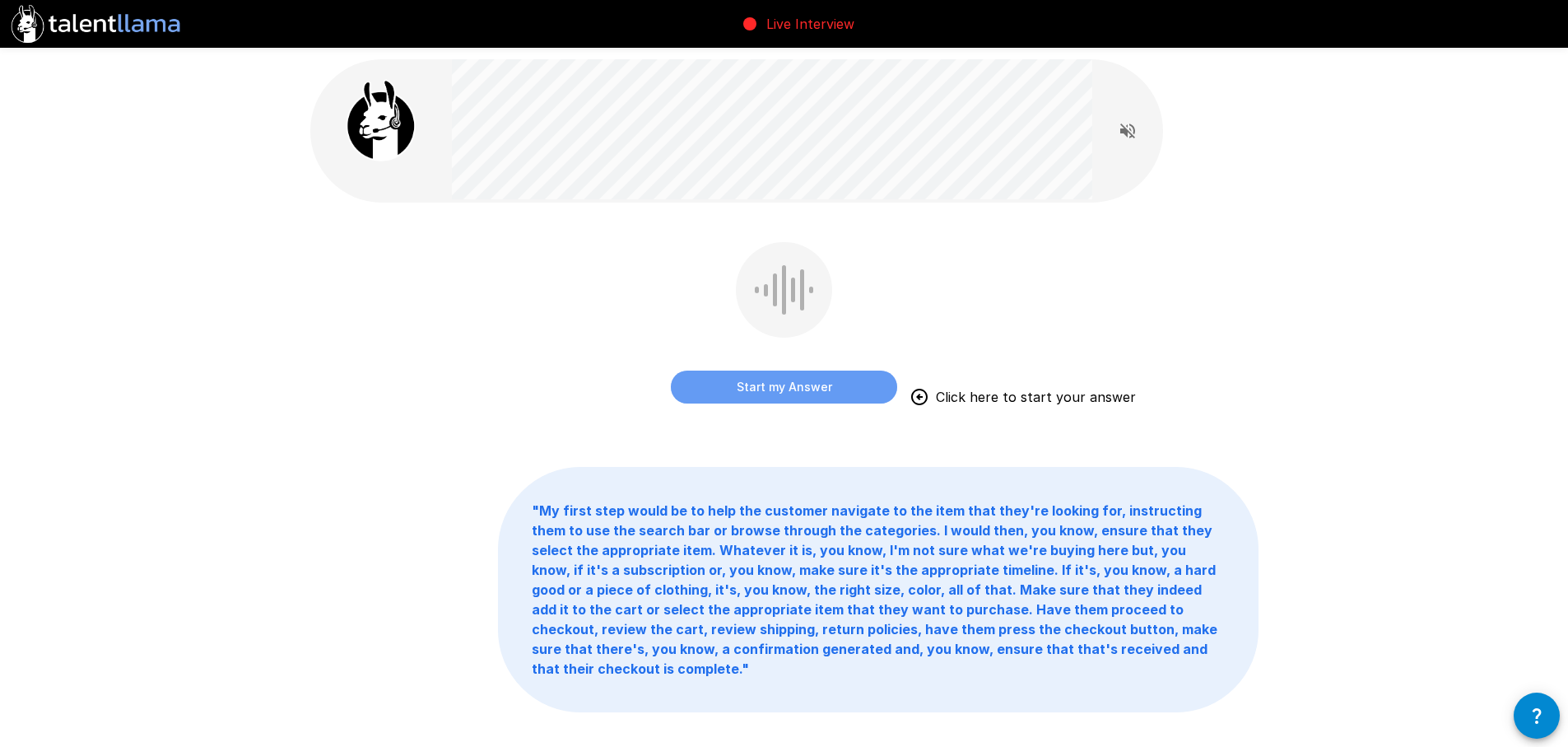
click at [796, 389] on button "Start my Answer" at bounding box center [784, 387] width 227 height 33
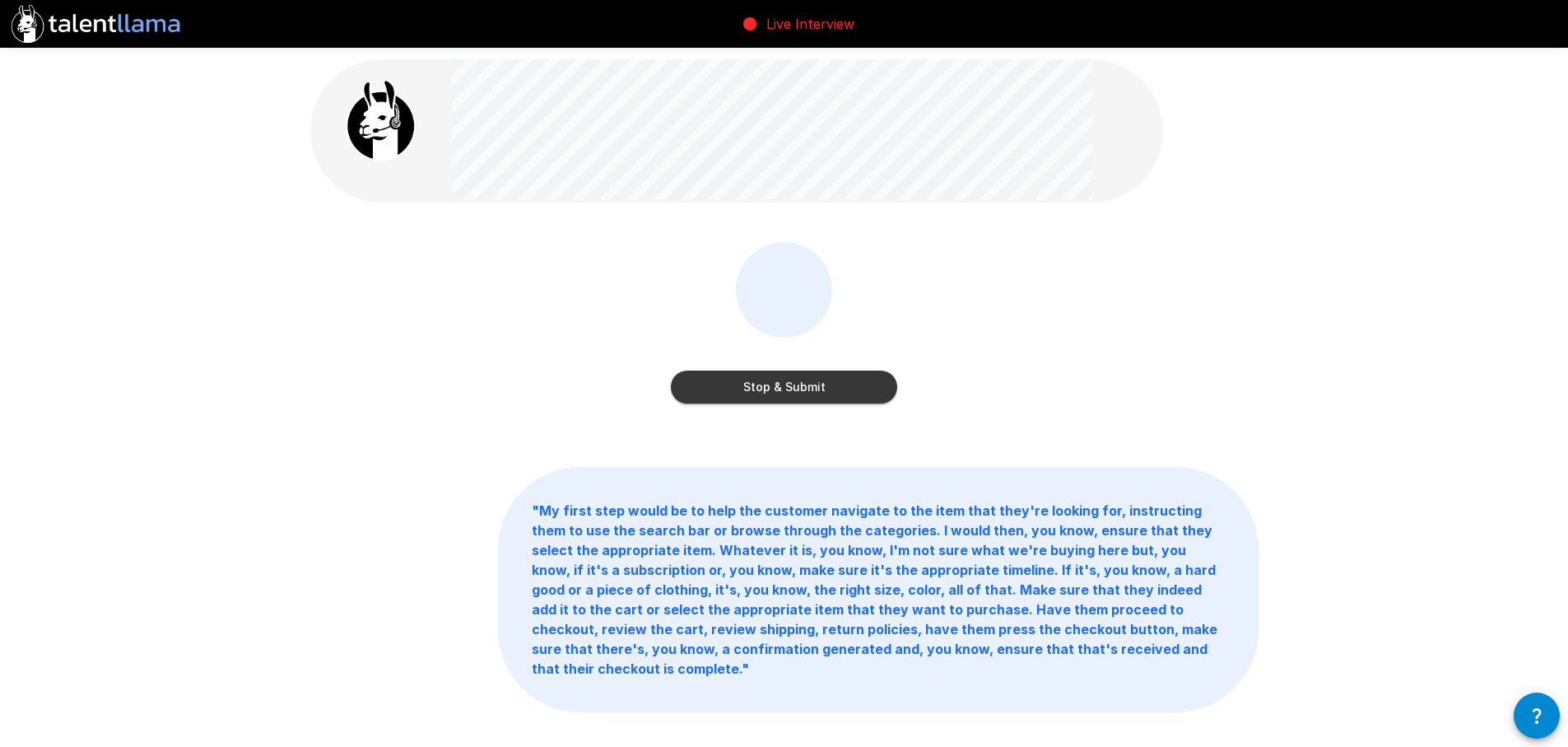
click at [796, 389] on button "Stop & Submit" at bounding box center [784, 387] width 227 height 33
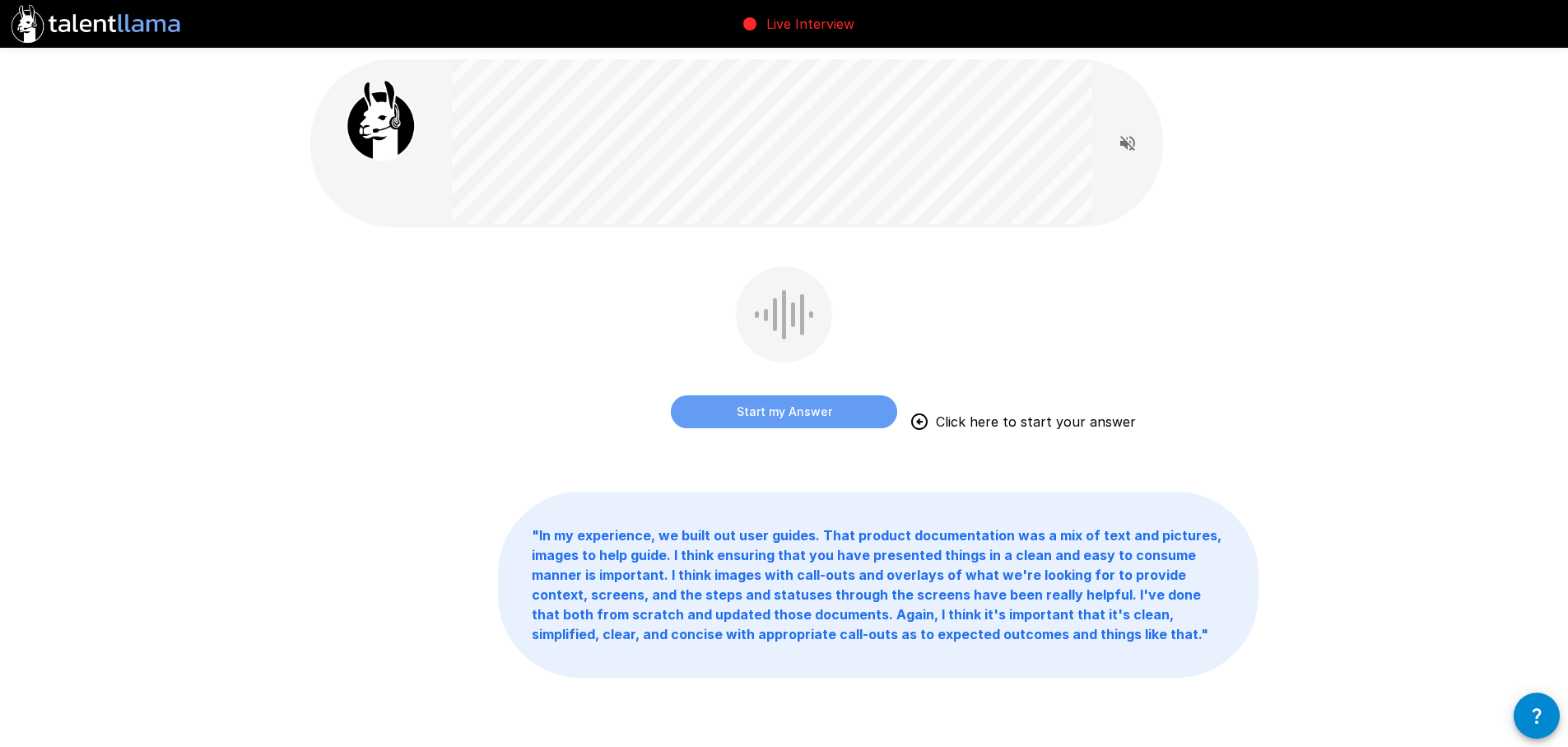
click at [782, 416] on button "Start my Answer" at bounding box center [784, 412] width 227 height 33
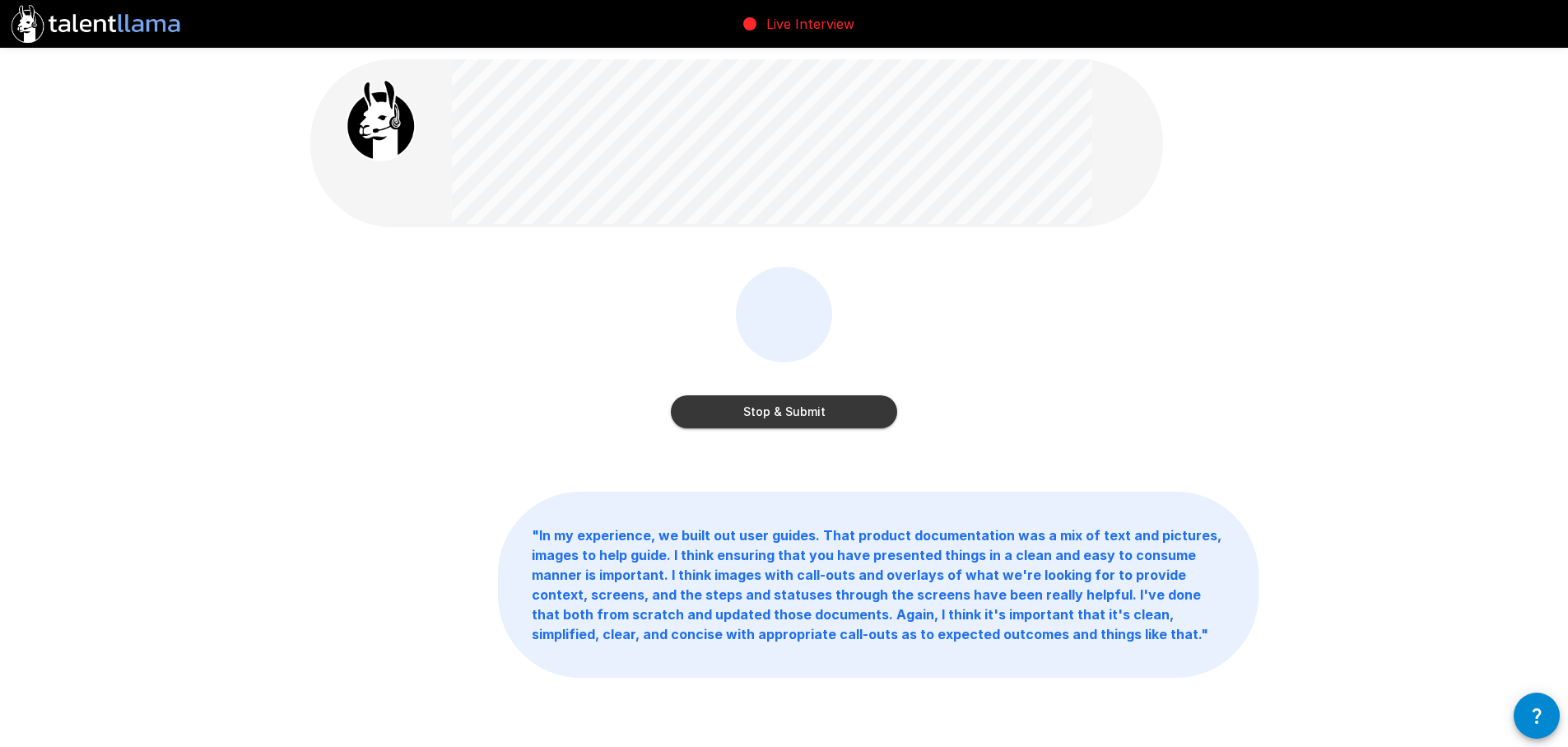
click at [782, 416] on button "Stop & Submit" at bounding box center [784, 412] width 227 height 33
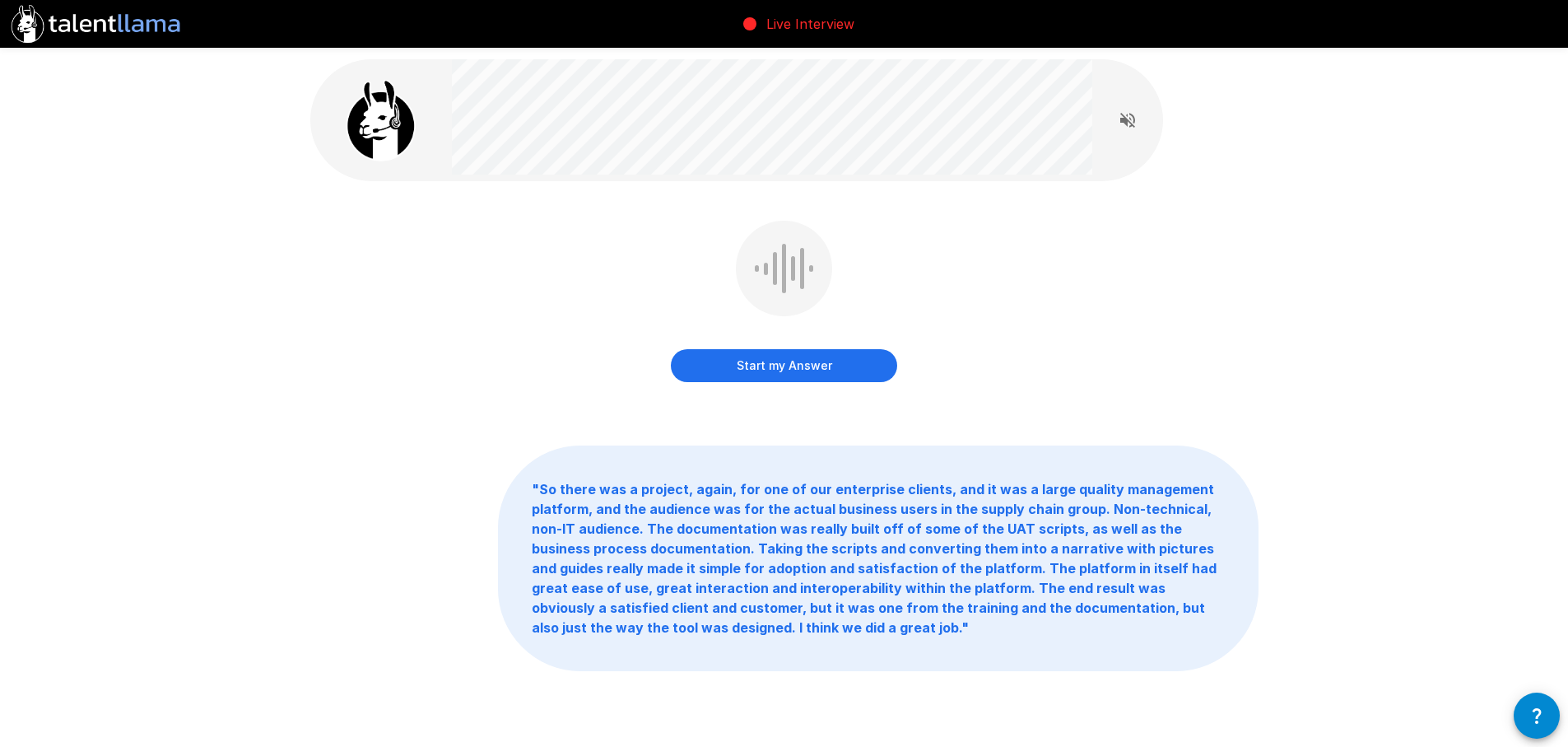
click at [812, 367] on button "Start my Answer" at bounding box center [784, 366] width 227 height 33
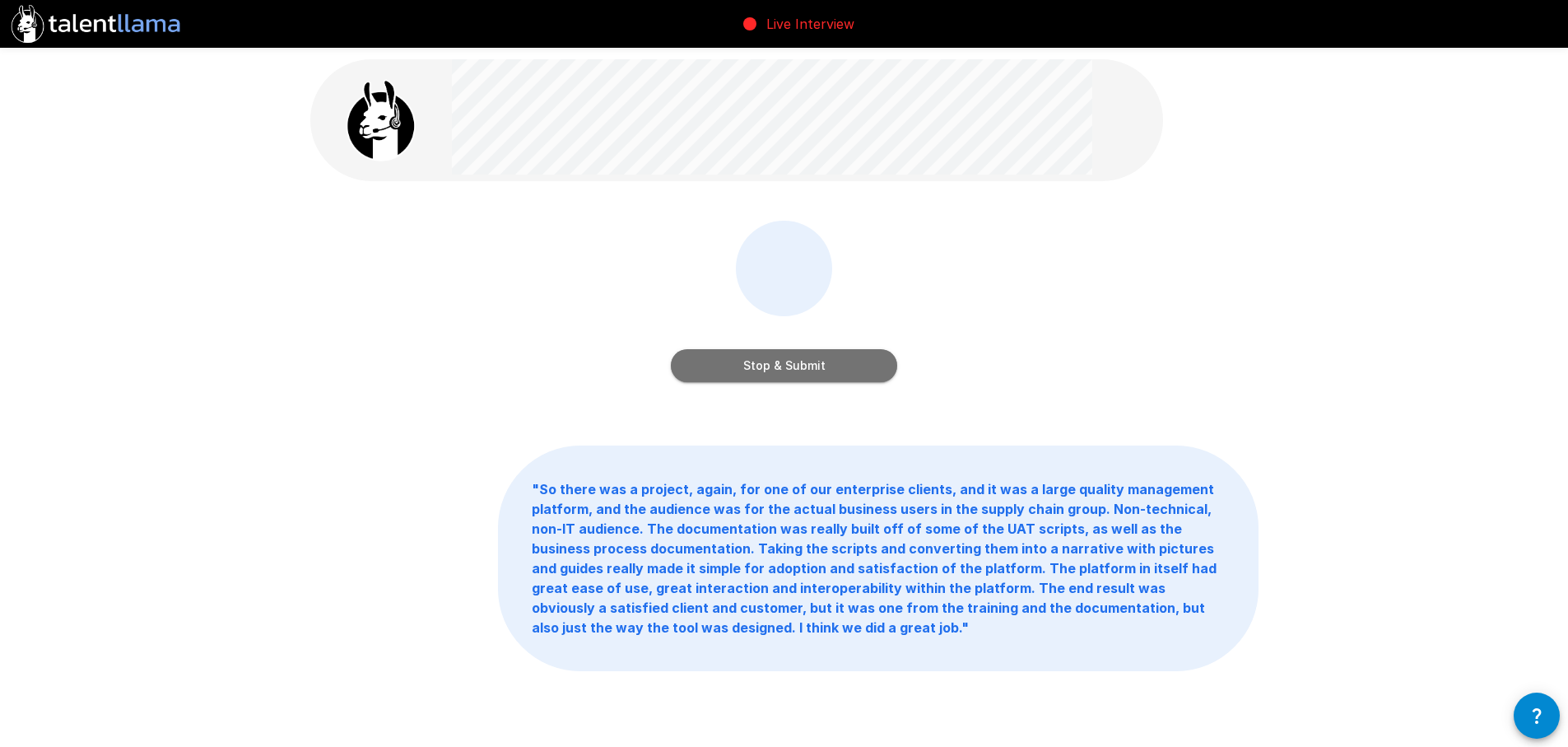
click at [812, 367] on button "Stop & Submit" at bounding box center [784, 366] width 227 height 33
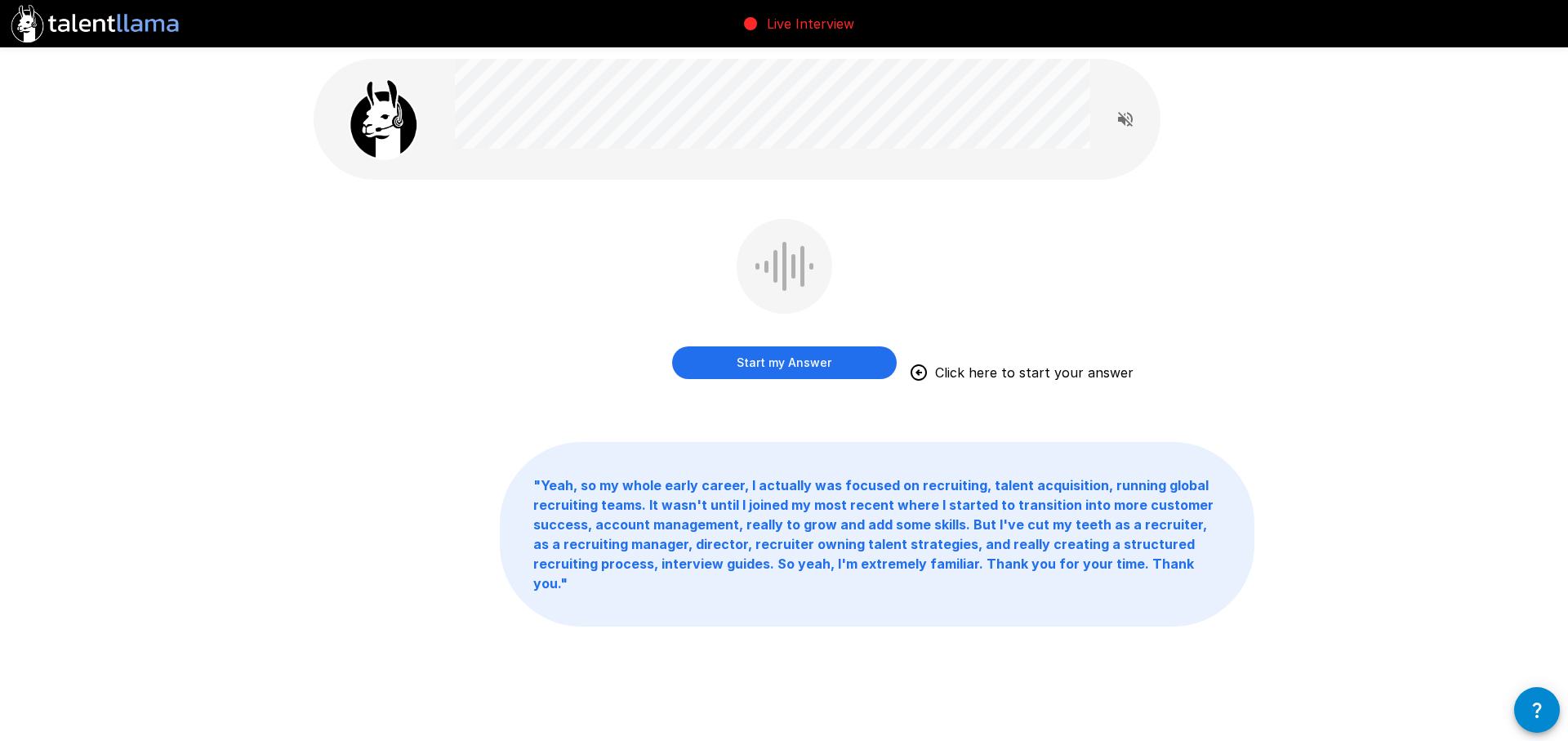
click at [793, 363] on button "Start my Answer" at bounding box center [784, 363] width 225 height 33
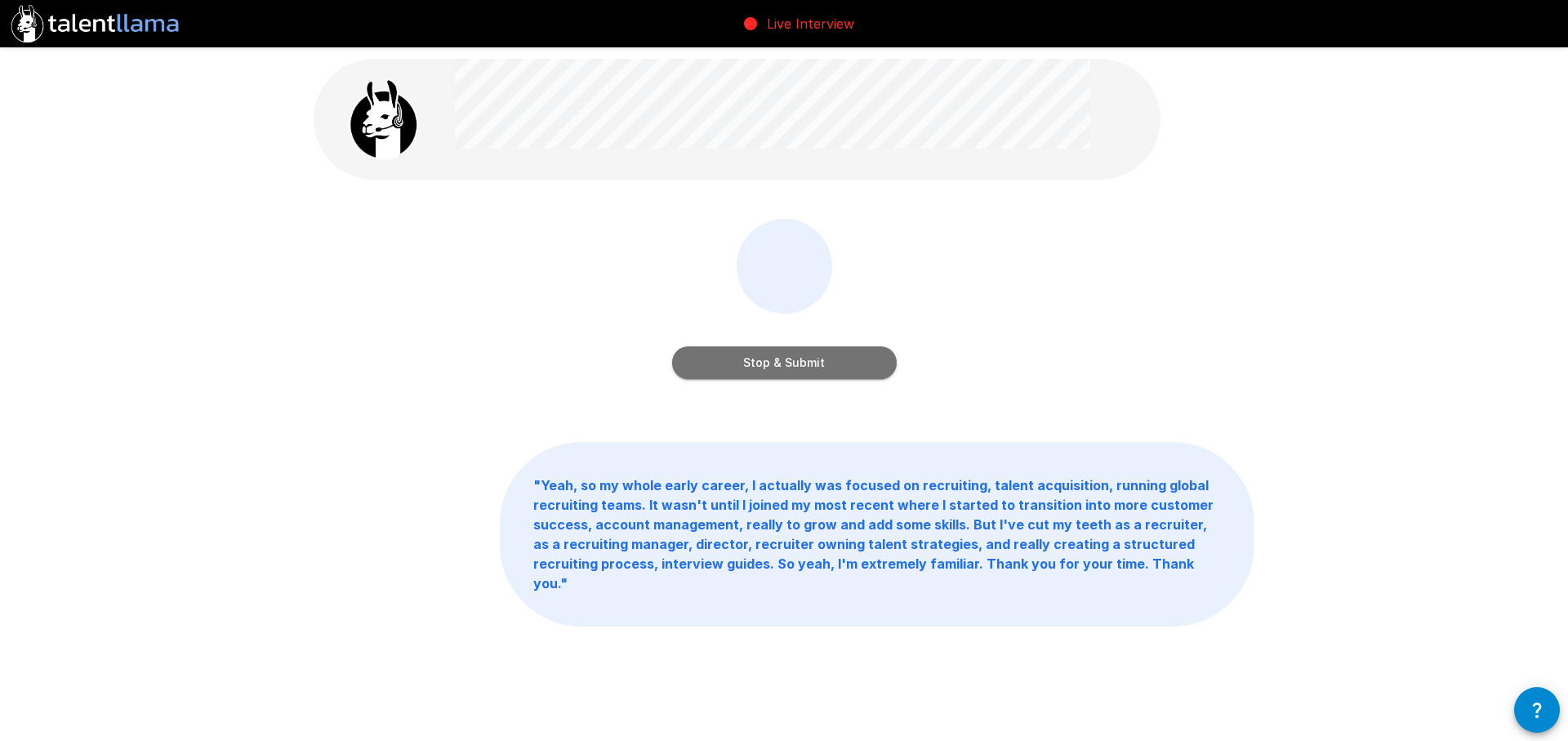
click at [793, 363] on button "Stop & Submit" at bounding box center [784, 363] width 225 height 33
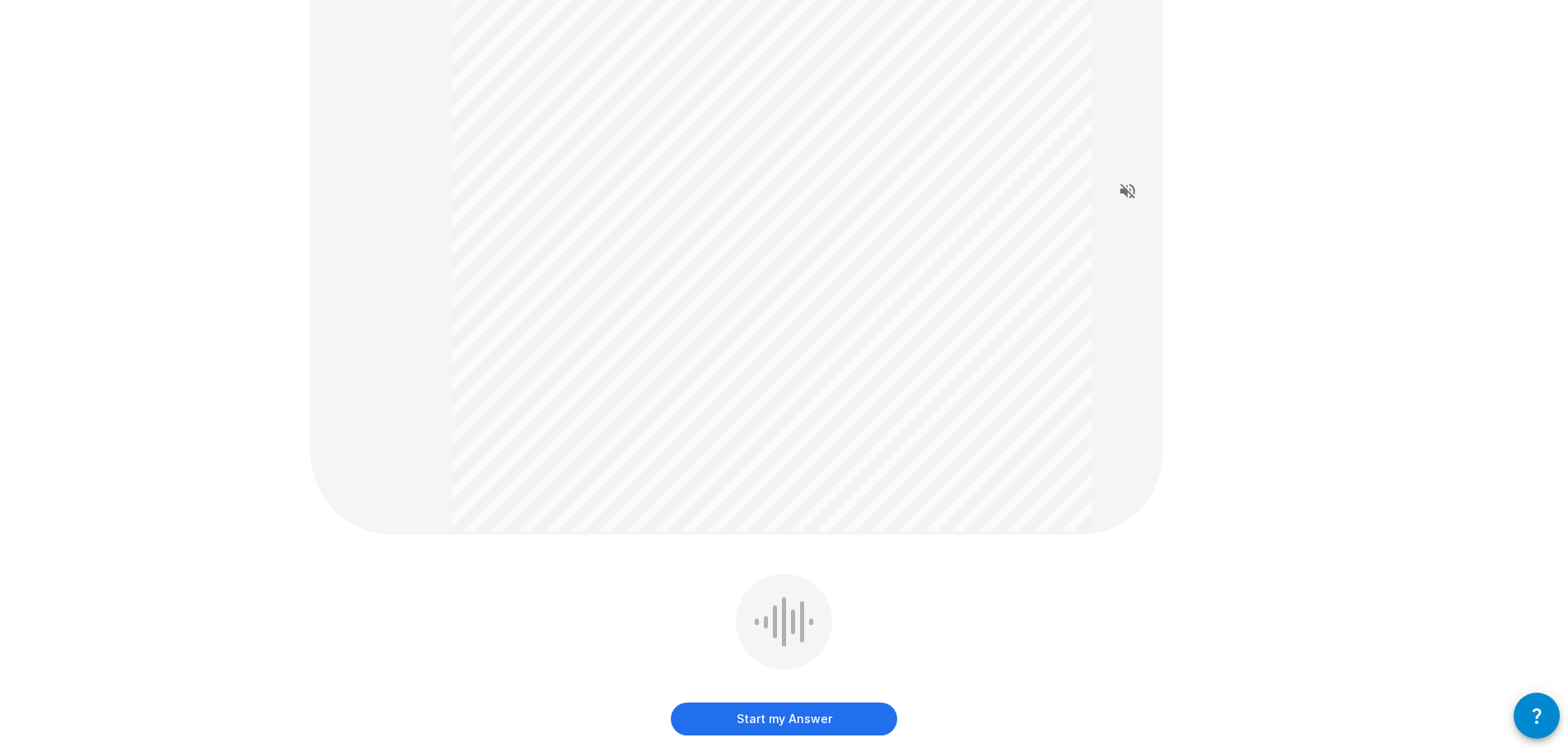
scroll to position [247, 0]
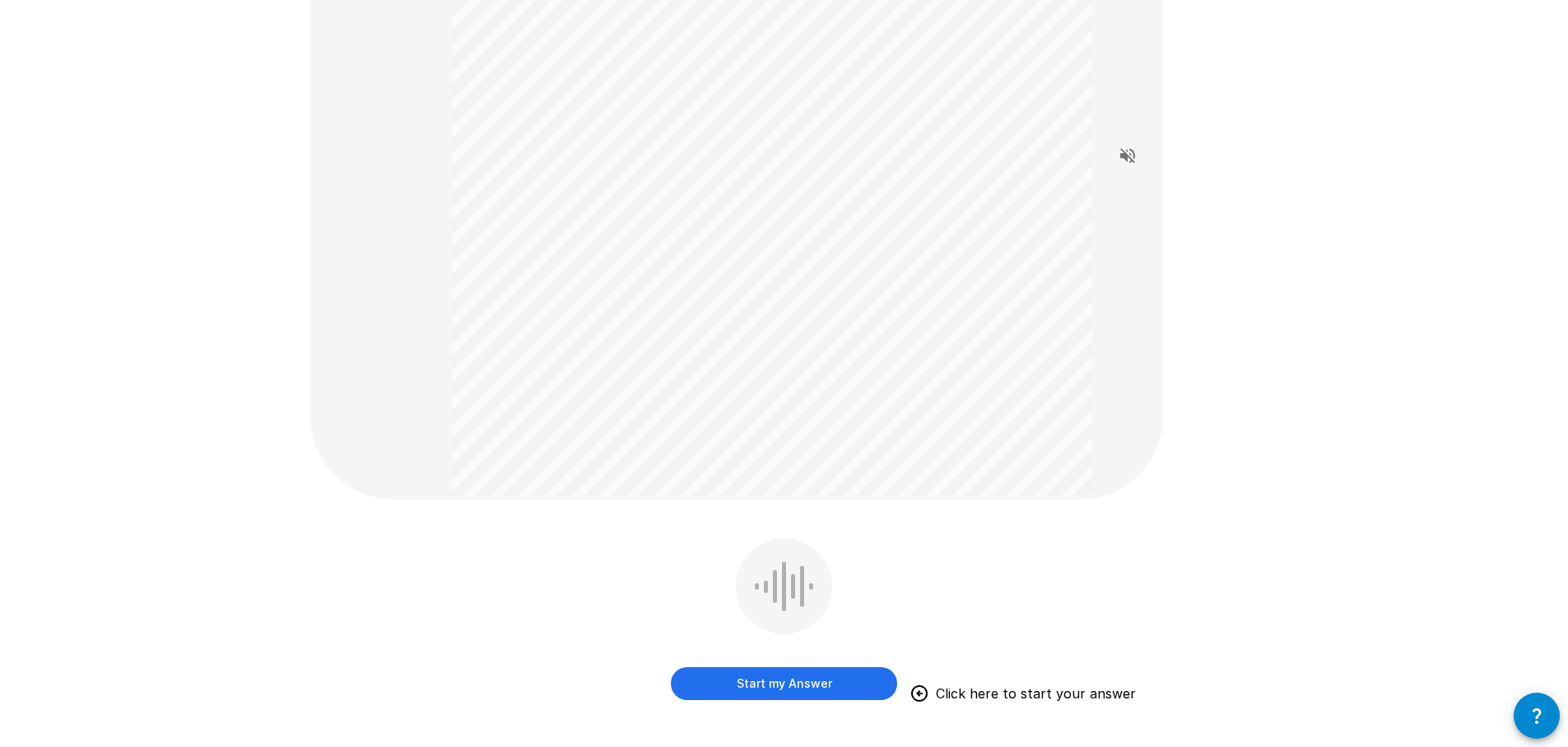
click at [806, 682] on button "Start my Answer" at bounding box center [784, 683] width 227 height 33
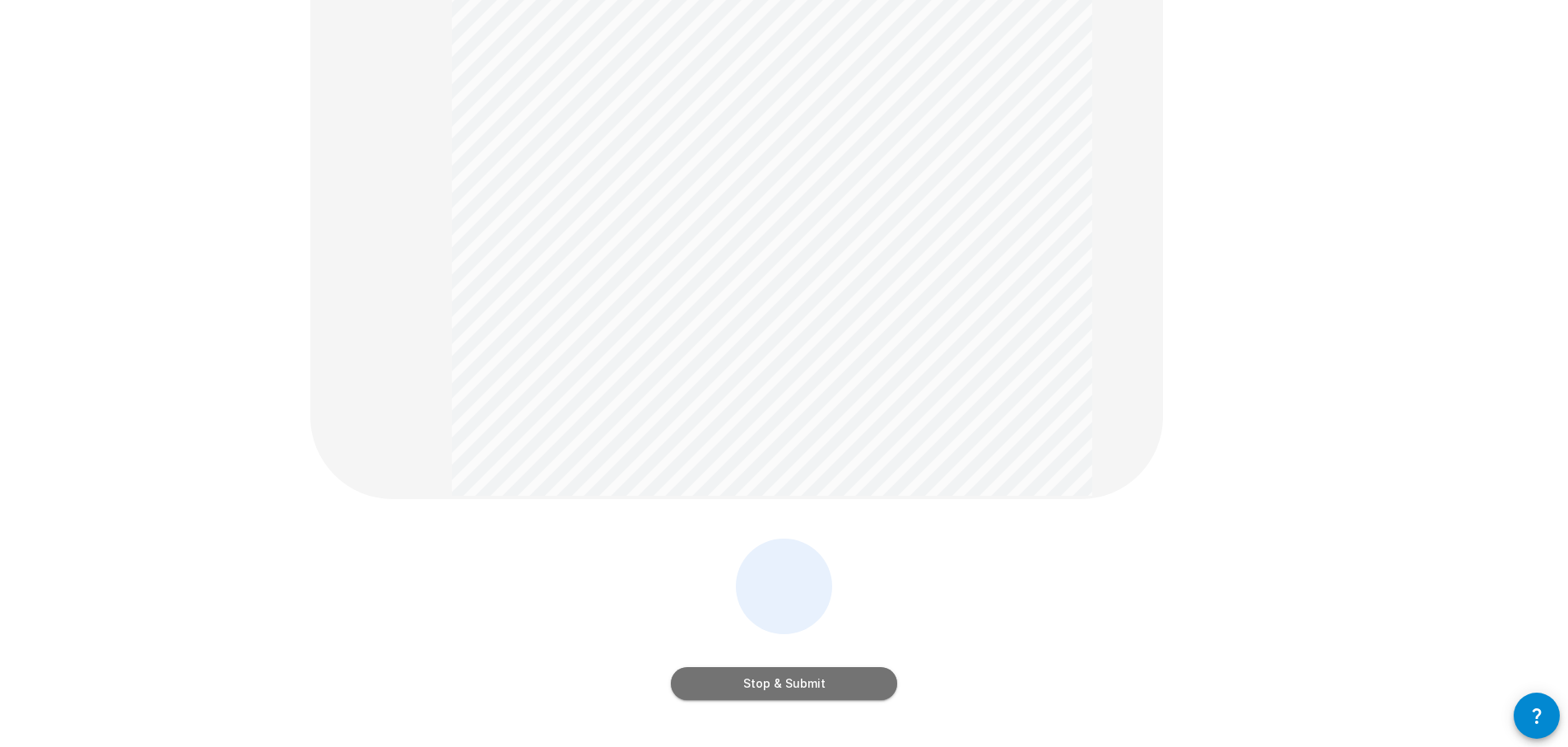
click at [788, 688] on button "Stop & Submit" at bounding box center [784, 683] width 227 height 33
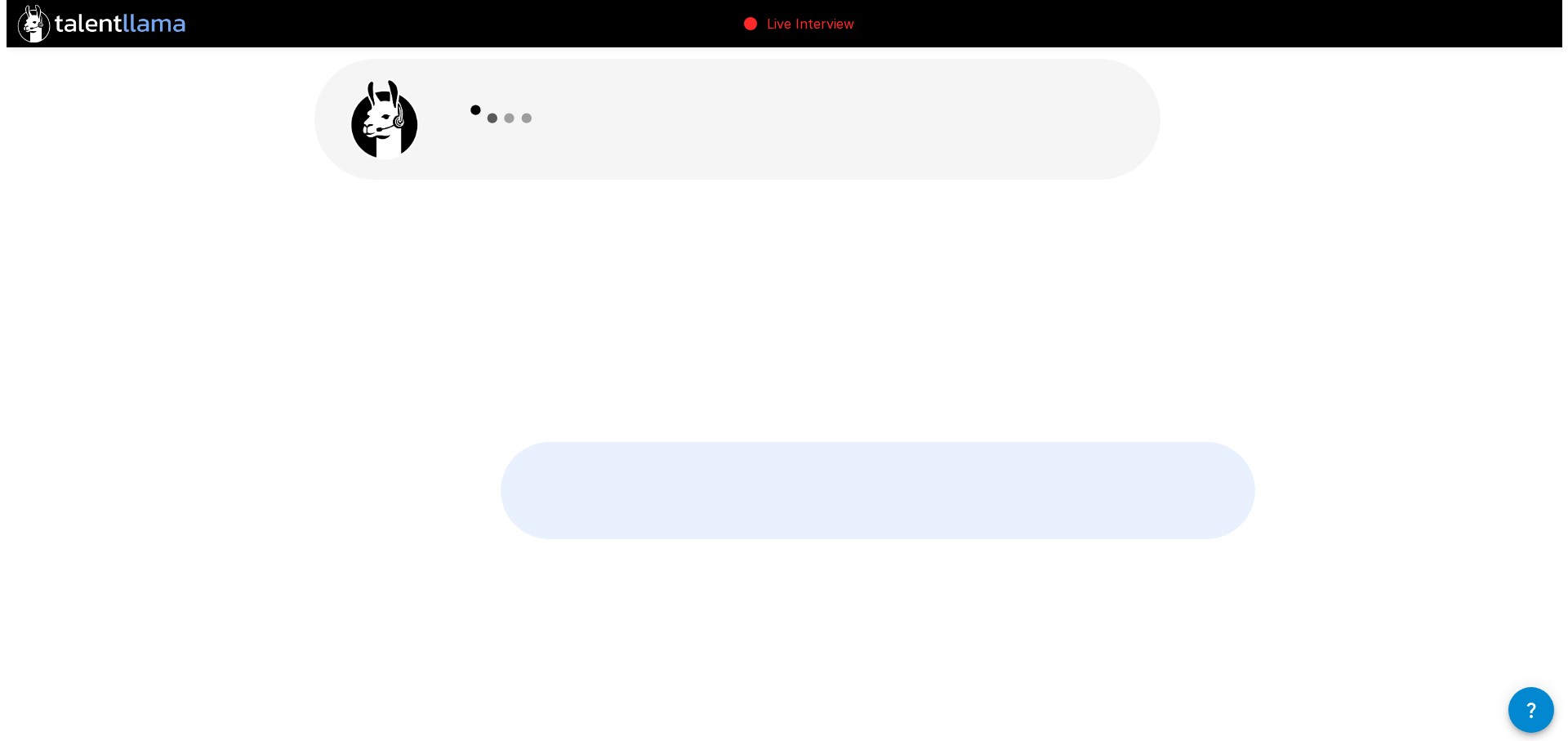
scroll to position [0, 0]
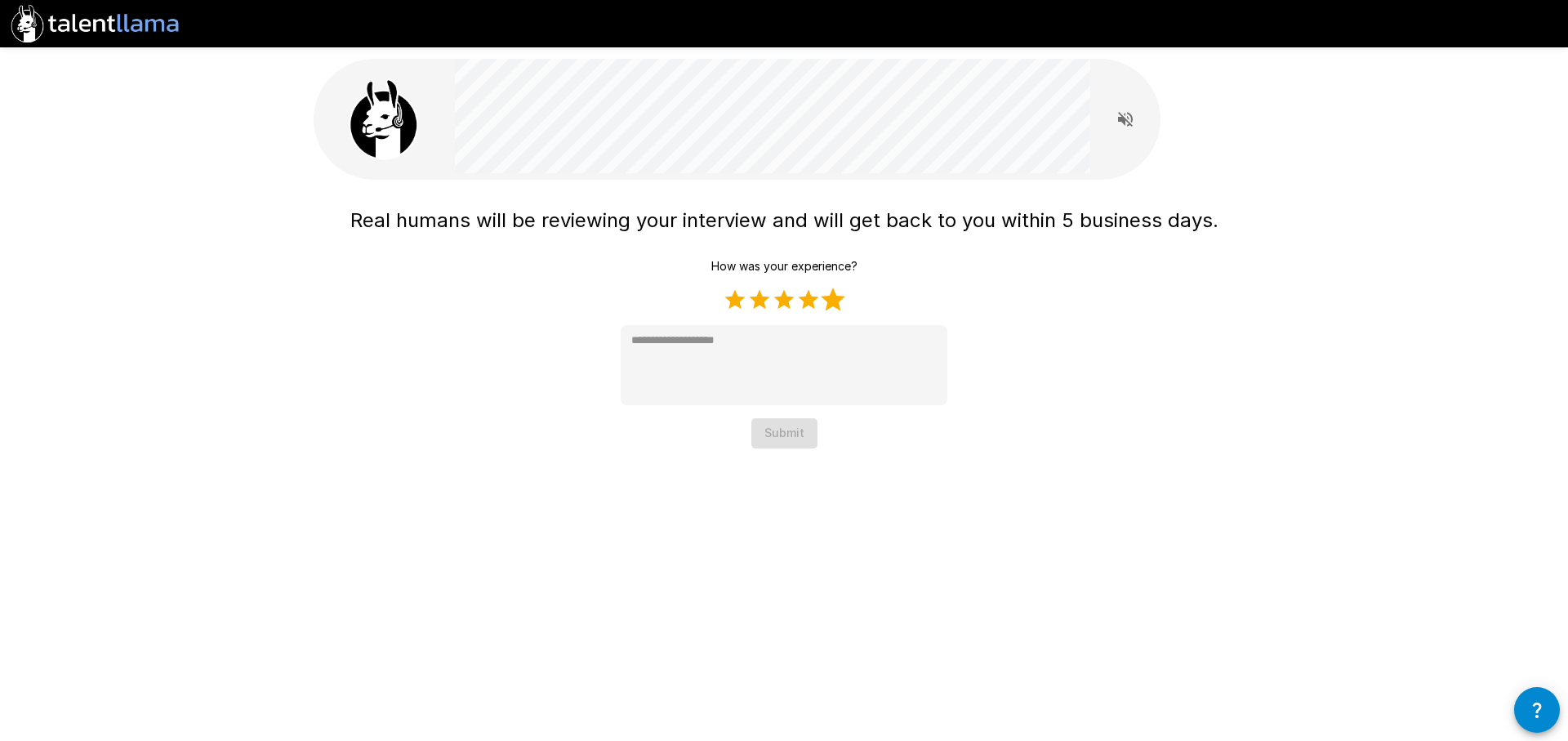
click at [840, 303] on label "5 Stars" at bounding box center [833, 299] width 25 height 25
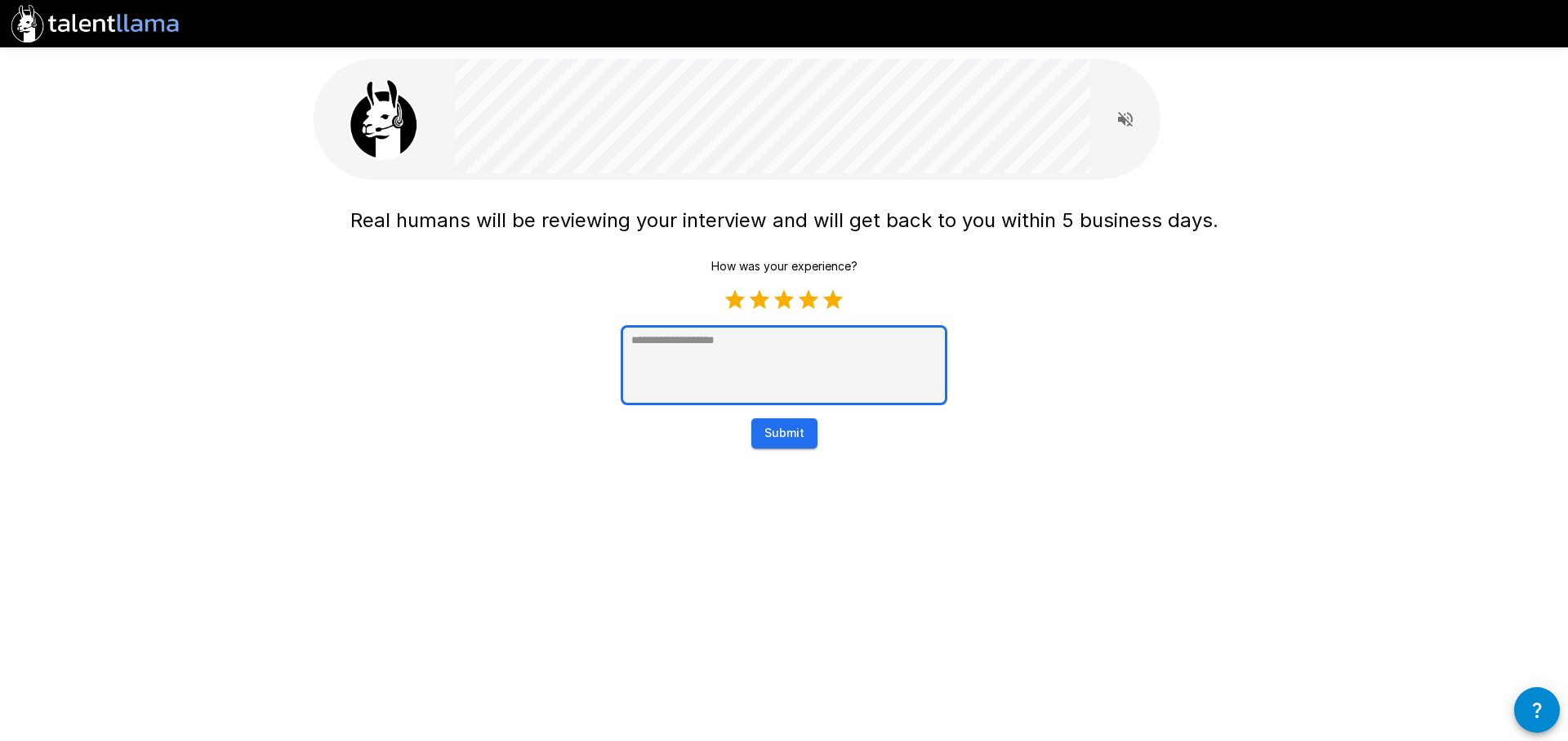
type textarea "*"
click at [755, 355] on textarea at bounding box center [784, 365] width 326 height 81
type textarea "*"
type textarea "**"
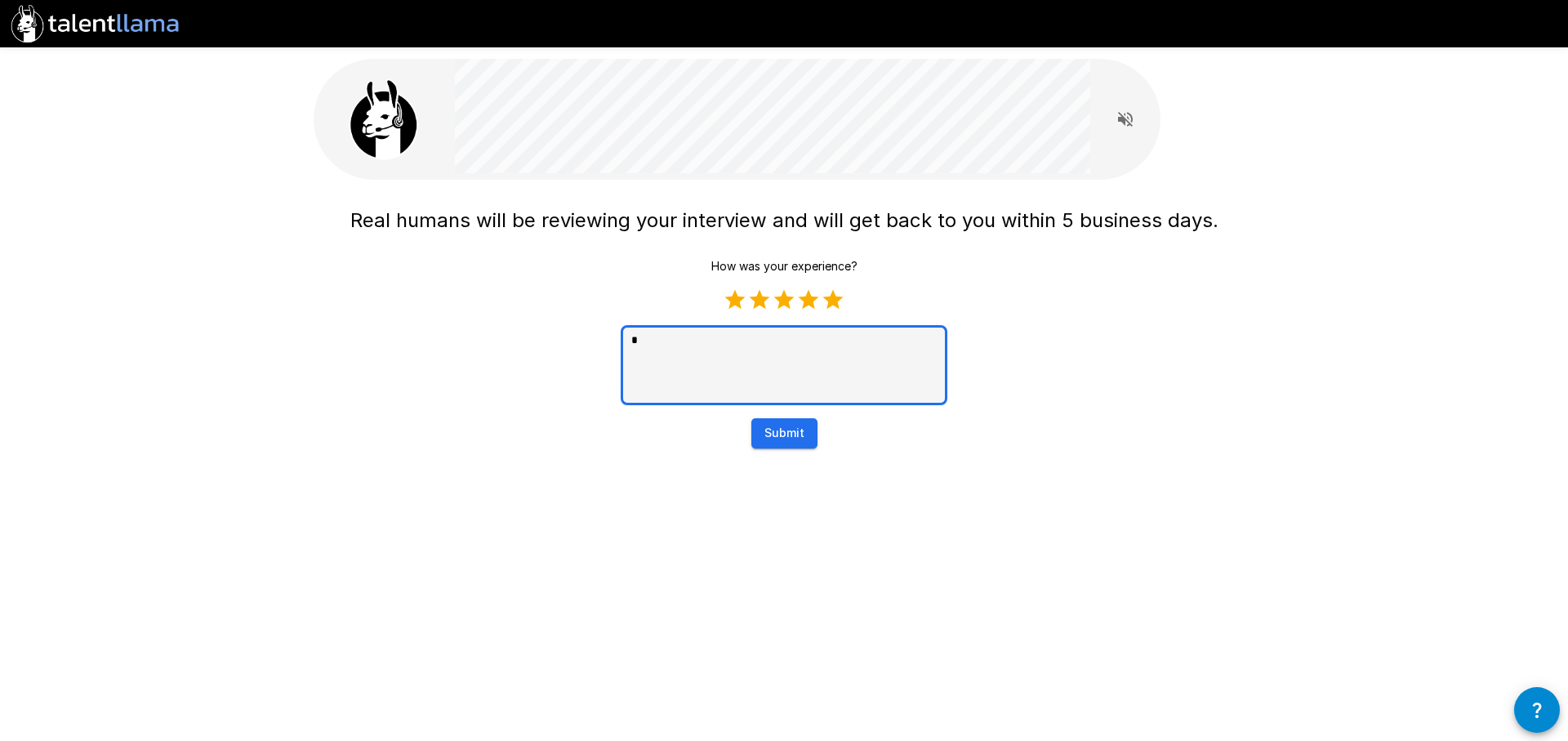
type textarea "*"
type textarea "***"
type textarea "*"
type textarea "****"
type textarea "*"
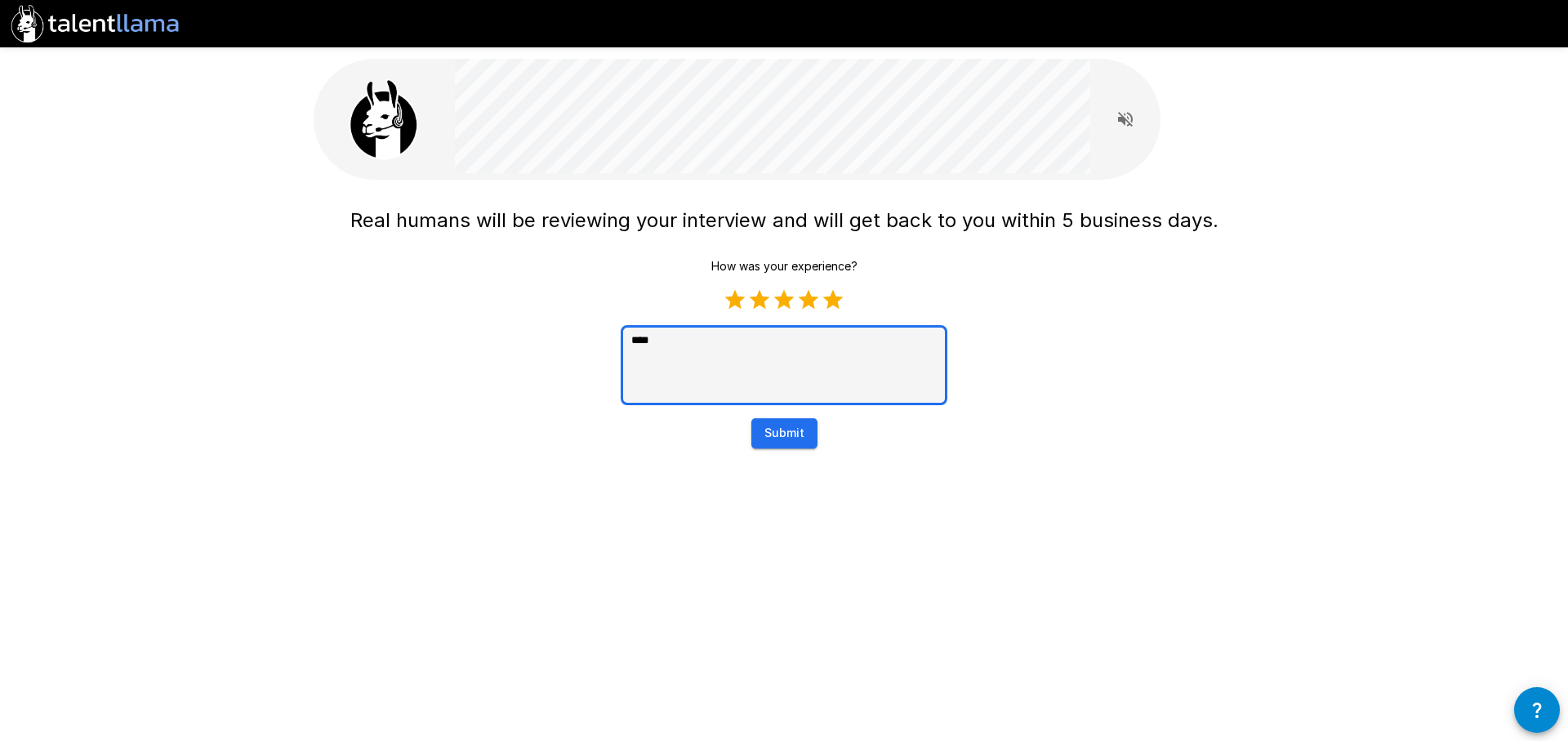
type textarea "*****"
type textarea "*"
type textarea "******"
type textarea "*"
type textarea "******"
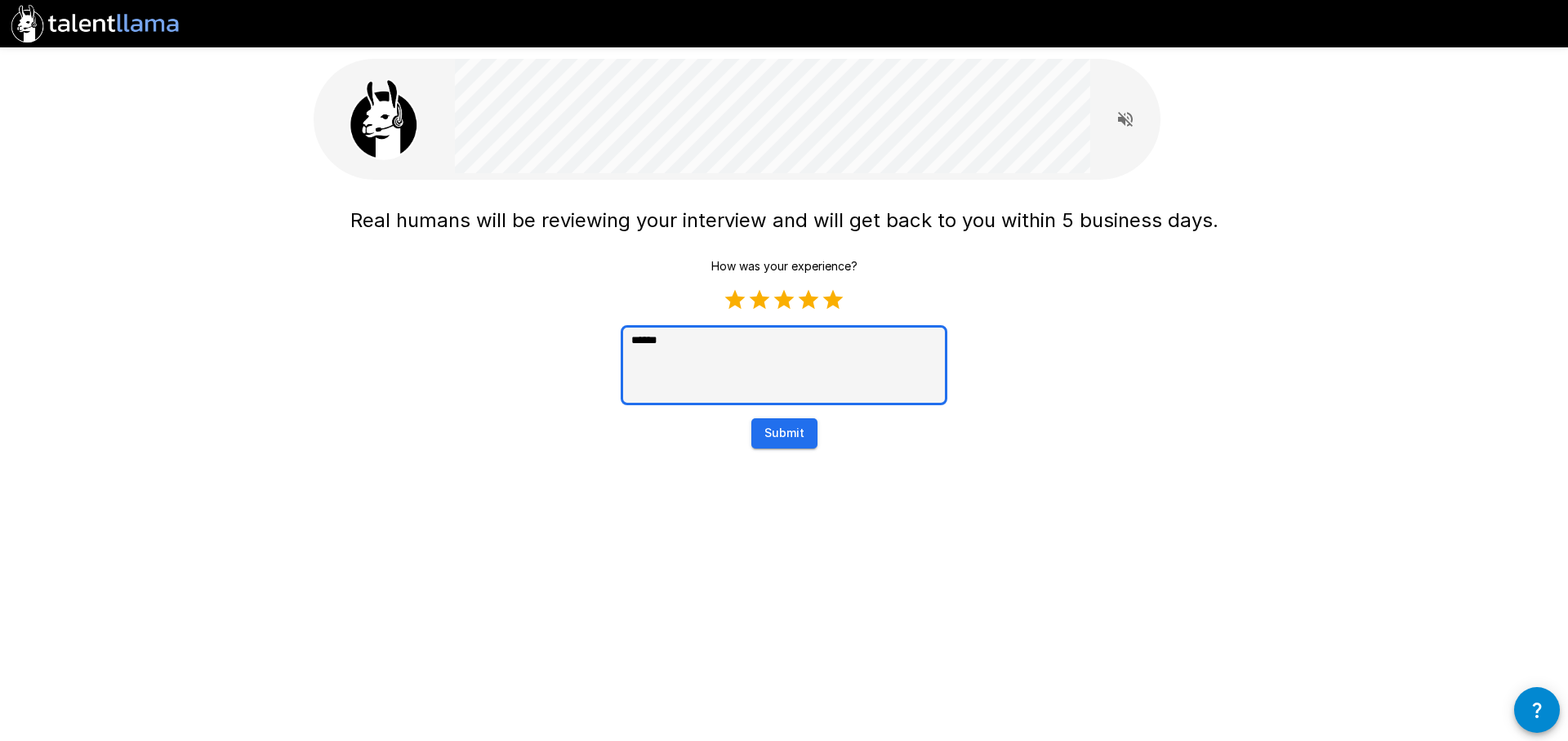
type textarea "*"
type textarea "********"
type textarea "*"
type textarea "********"
type textarea "*"
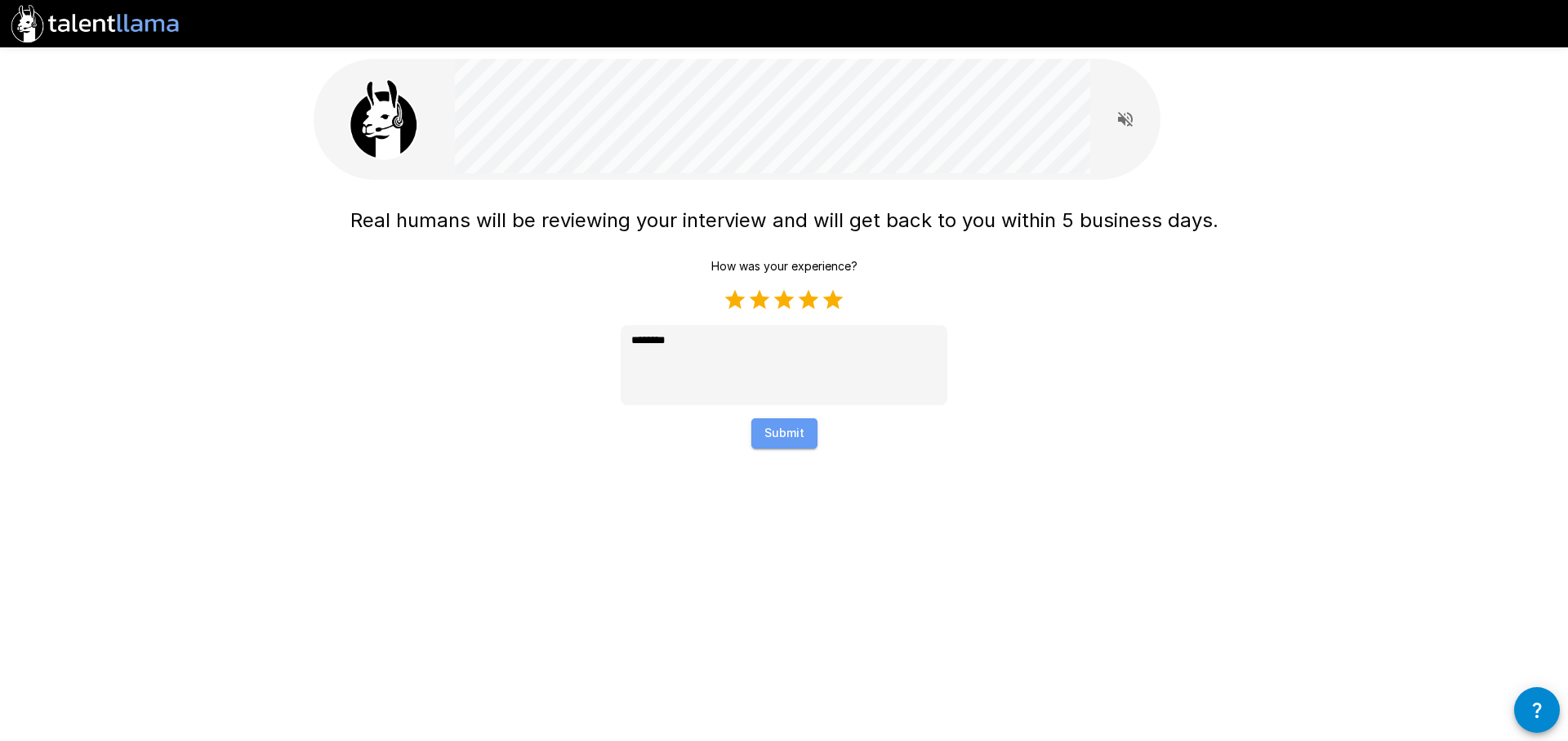
click at [783, 435] on button "Submit" at bounding box center [784, 433] width 66 height 30
